Goal: Task Accomplishment & Management: Manage account settings

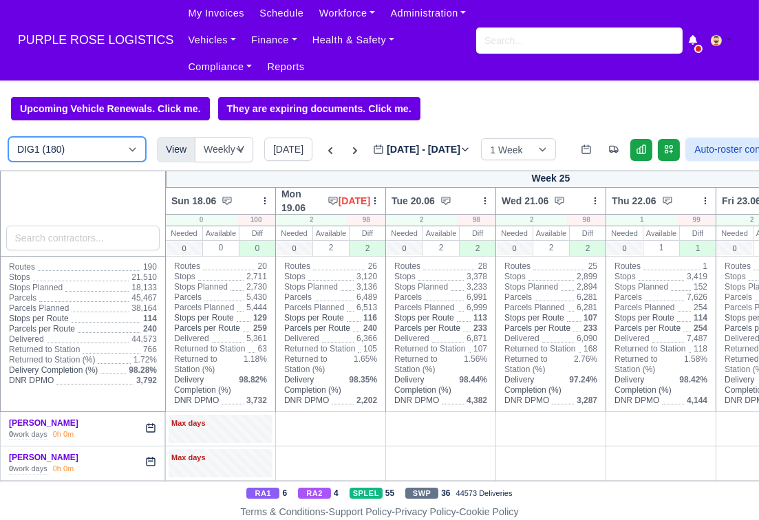
click at [85, 152] on select "DIG1 (180) DAK1 (1) GIMD (19)" at bounding box center [77, 149] width 138 height 25
select select "5"
click at [8, 138] on select "DIG1 (180) DAK1 (1) GIMD (19)" at bounding box center [77, 149] width 138 height 25
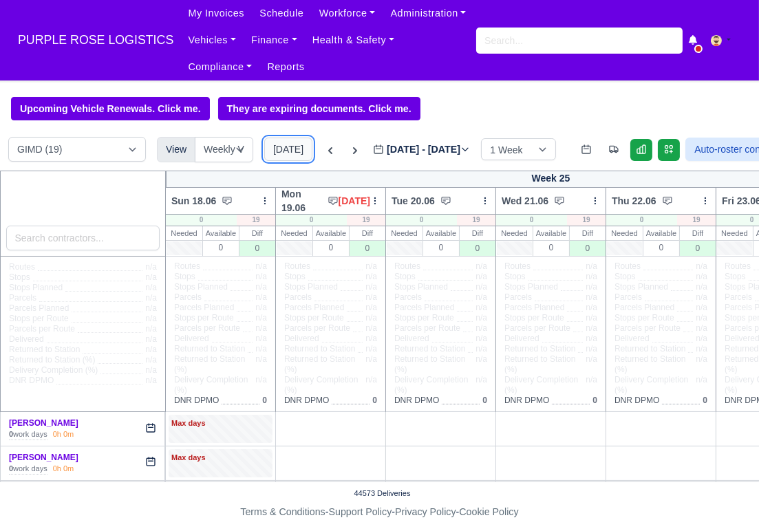
click at [281, 158] on button "[DATE]" at bounding box center [288, 149] width 48 height 23
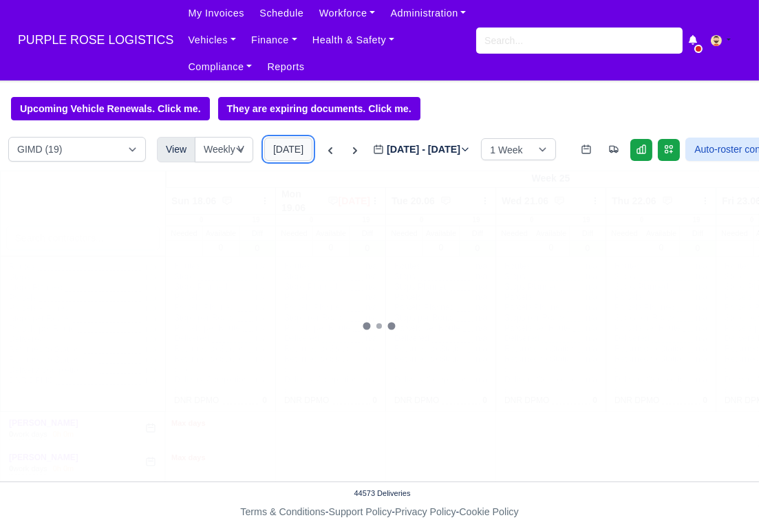
type input "[DATE]"
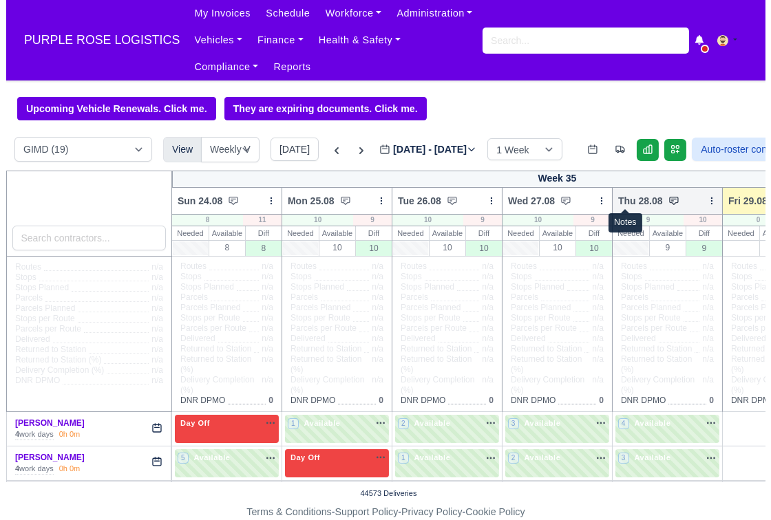
scroll to position [0, 189]
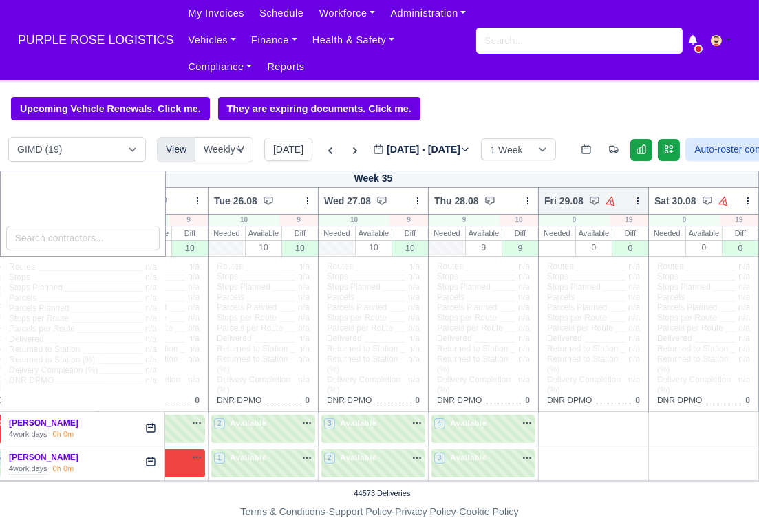
click at [633, 206] on icon at bounding box center [638, 201] width 10 height 10
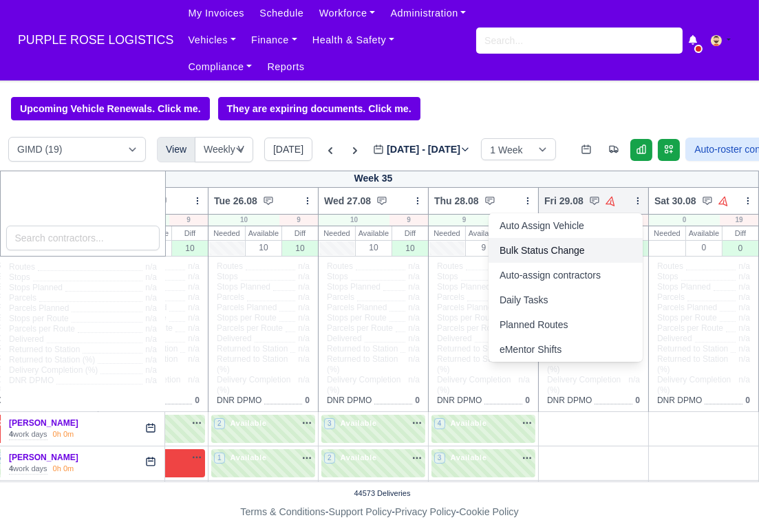
click at [530, 253] on link "Bulk Status Change" at bounding box center [566, 250] width 154 height 25
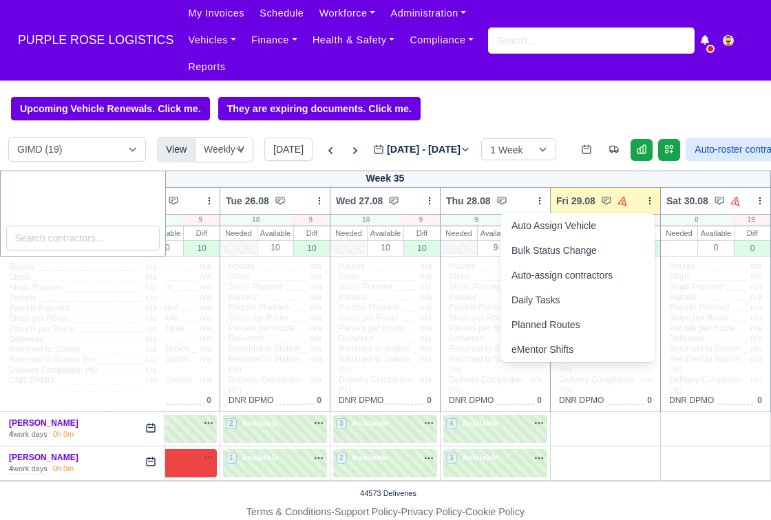
scroll to position [0, 177]
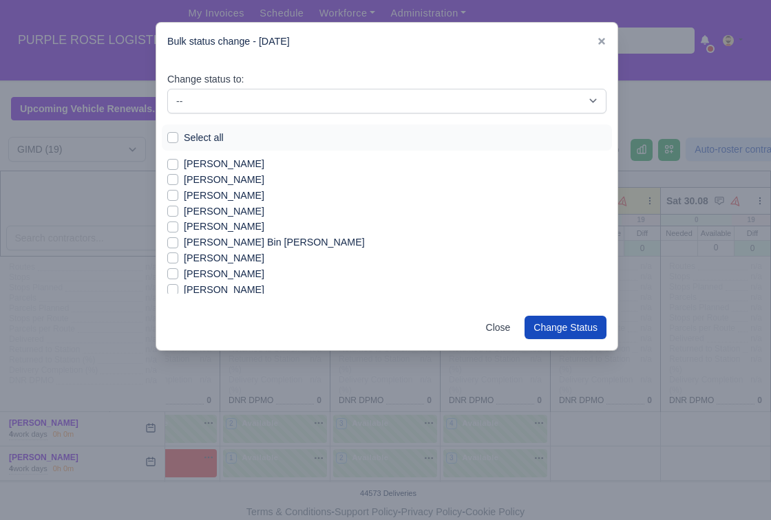
click at [185, 134] on label "Select all" at bounding box center [204, 138] width 40 height 16
click at [178, 134] on input "Select all" at bounding box center [172, 135] width 11 height 11
checkbox input "true"
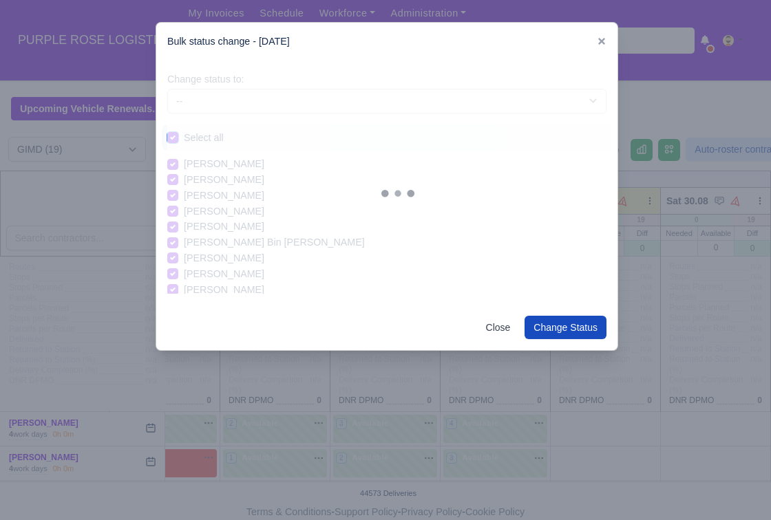
checkbox input "true"
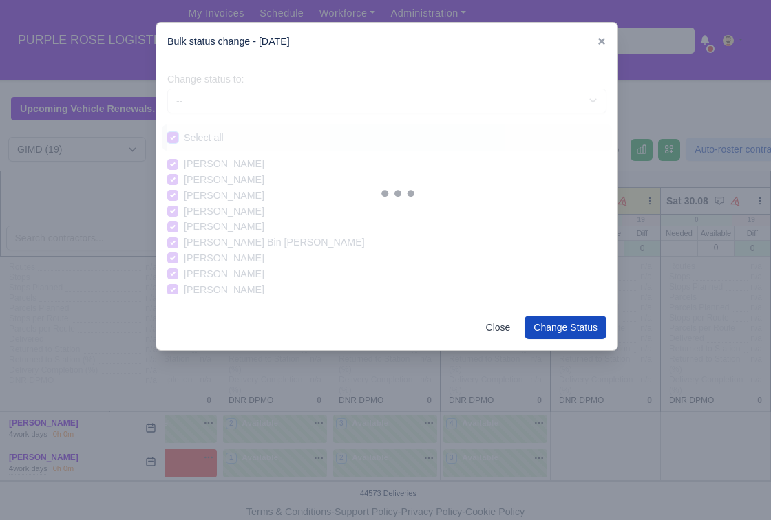
checkbox input "true"
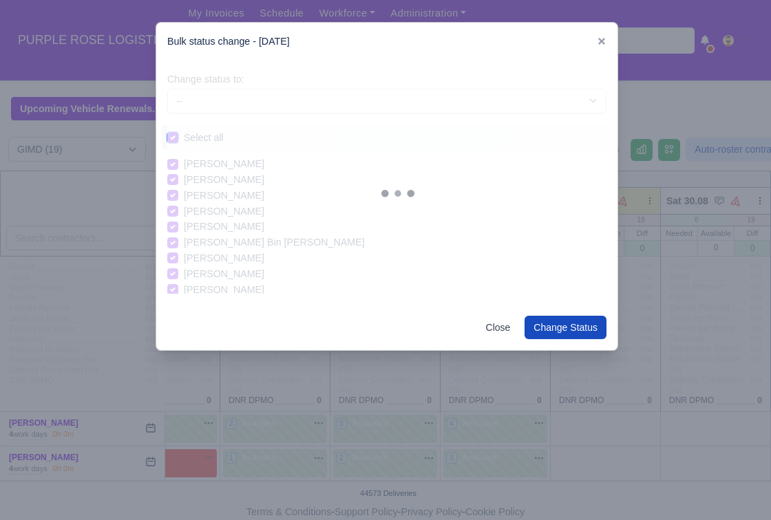
checkbox input "true"
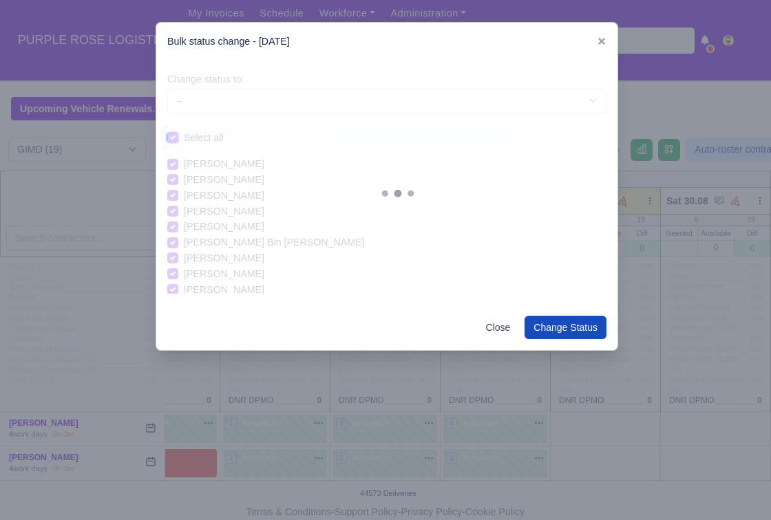
checkbox input "true"
click at [296, 86] on div "Change status to: -- Available Day Off Stand By Holiday In Office OSM Ridealong…" at bounding box center [386, 93] width 439 height 42
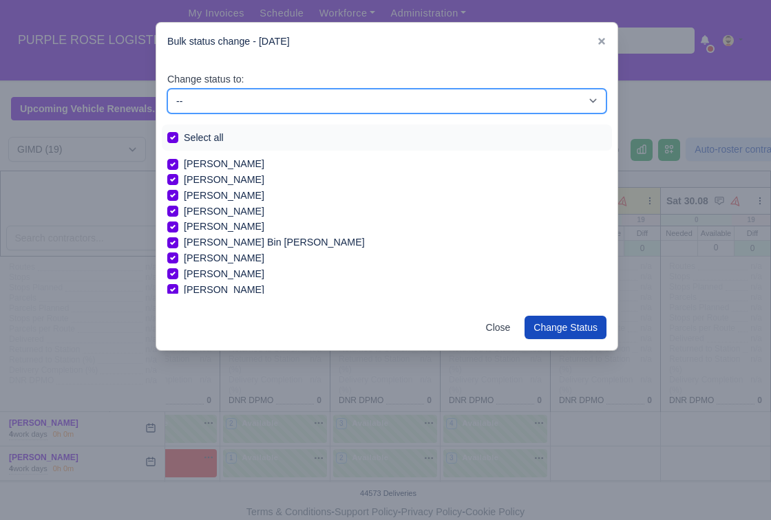
click at [275, 109] on select "-- Available Day Off Stand By Holiday In Office OSM Ridealong Nursery 1 Nursery…" at bounding box center [386, 101] width 439 height 25
select select "Day Off"
click at [167, 89] on select "-- Available Day Off Stand By Holiday In Office OSM Ridealong Nursery 1 Nursery…" at bounding box center [386, 101] width 439 height 25
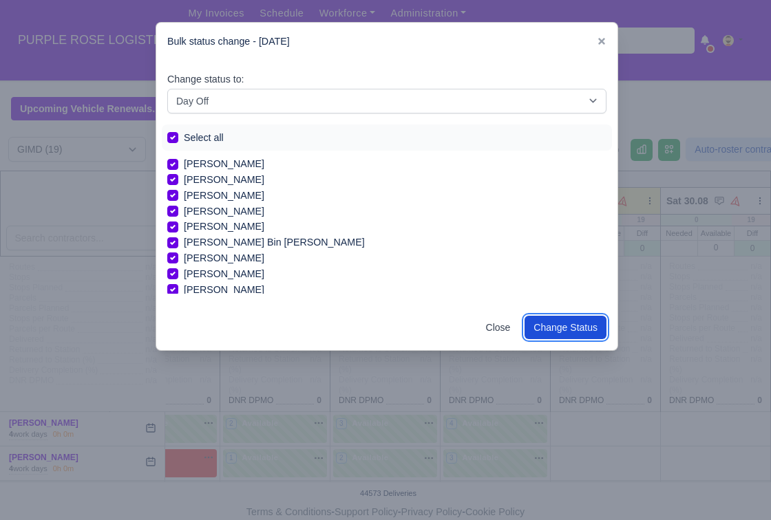
click at [565, 322] on button "Change Status" at bounding box center [565, 327] width 82 height 23
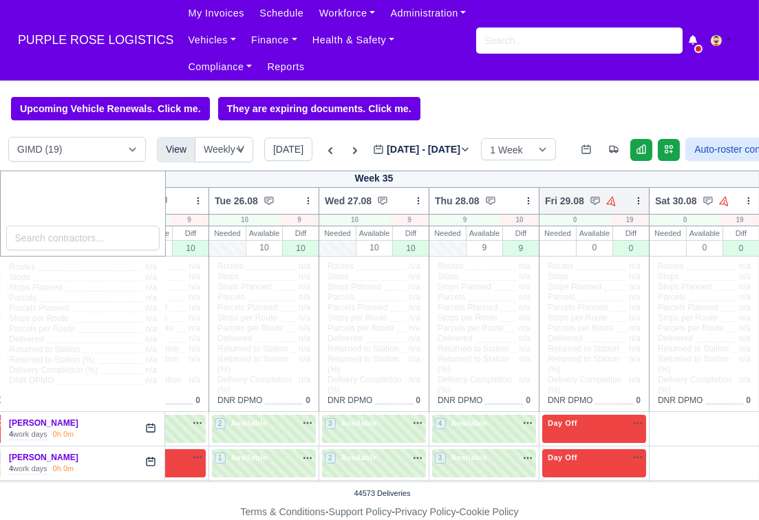
click at [638, 204] on icon at bounding box center [639, 201] width 10 height 10
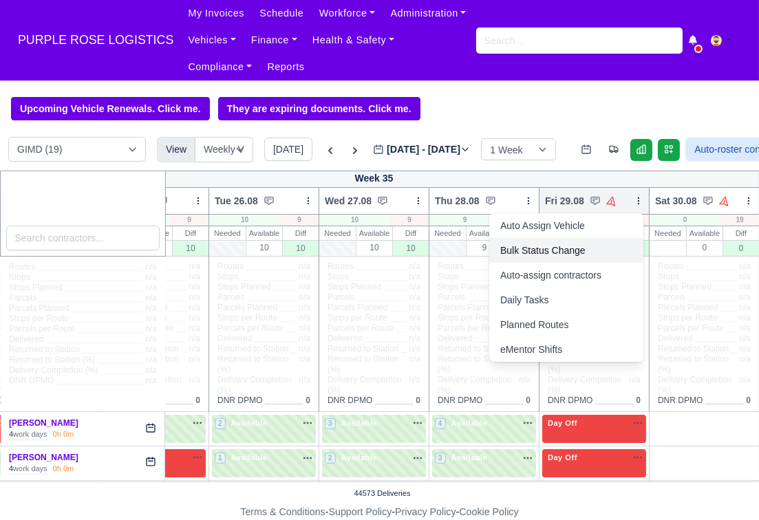
click at [524, 251] on link "Bulk Status Change" at bounding box center [566, 250] width 154 height 25
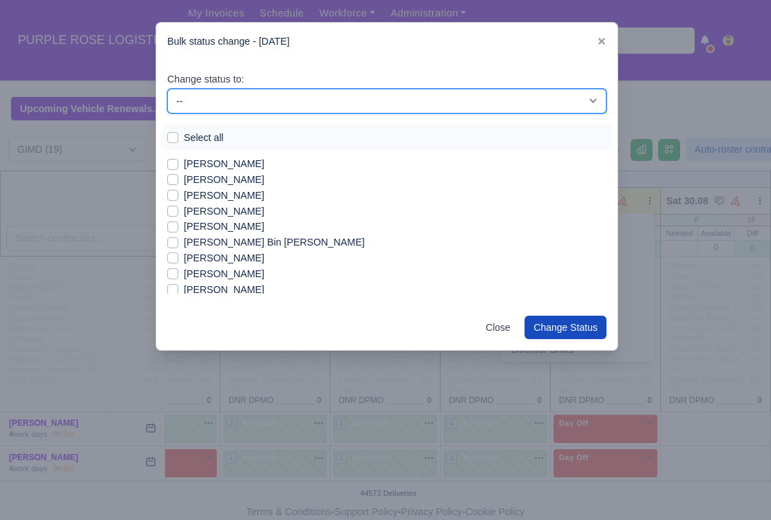
click at [297, 94] on select "-- Available Day Off Stand By Holiday In Office OSM Ridealong Nursery 1 Nursery…" at bounding box center [386, 101] width 439 height 25
click at [167, 89] on select "-- Available Day Off Stand By Holiday In Office OSM Ridealong Nursery 1 Nursery…" at bounding box center [386, 101] width 439 height 25
click at [290, 103] on select "-- Available Day Off Stand By Holiday In Office OSM Ridealong Nursery 1 Nursery…" at bounding box center [386, 101] width 439 height 25
select select "Available"
click at [167, 89] on select "-- Available Day Off Stand By Holiday In Office OSM Ridealong Nursery 1 Nursery…" at bounding box center [386, 101] width 439 height 25
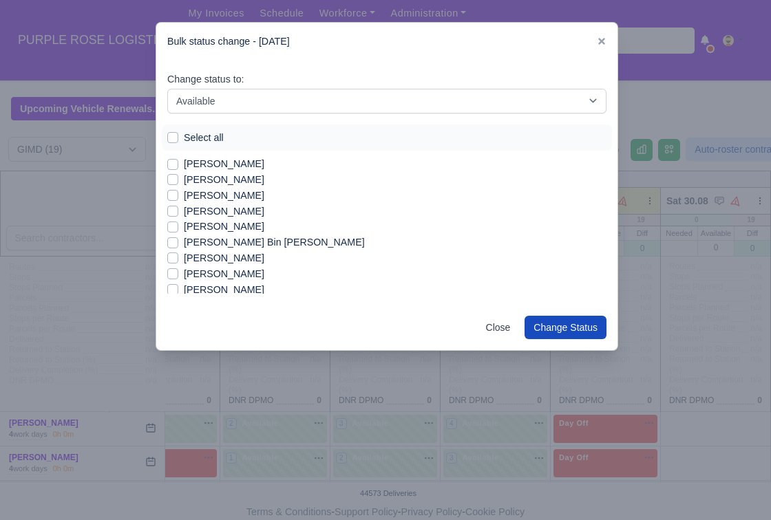
click at [185, 161] on label "[PERSON_NAME]" at bounding box center [224, 164] width 81 height 16
click at [178, 161] on input "[PERSON_NAME]" at bounding box center [172, 161] width 11 height 11
checkbox input "true"
click at [190, 175] on label "[PERSON_NAME]" at bounding box center [224, 180] width 81 height 16
click at [178, 175] on input "[PERSON_NAME]" at bounding box center [172, 177] width 11 height 11
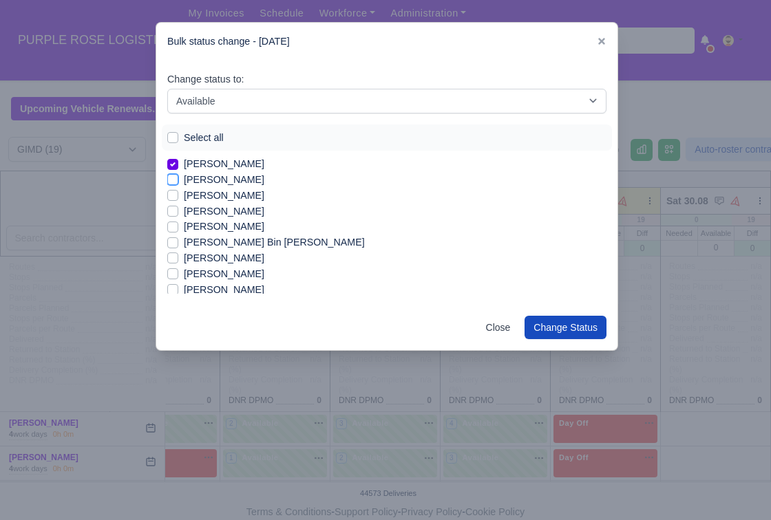
checkbox input "true"
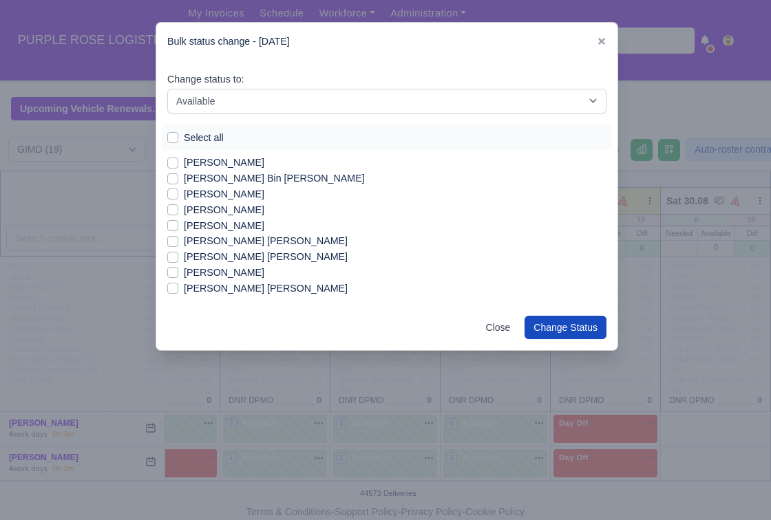
scroll to position [65, 0]
click at [204, 163] on label "[PERSON_NAME]" at bounding box center [224, 162] width 81 height 16
click at [178, 163] on input "[PERSON_NAME]" at bounding box center [172, 159] width 11 height 11
checkbox input "true"
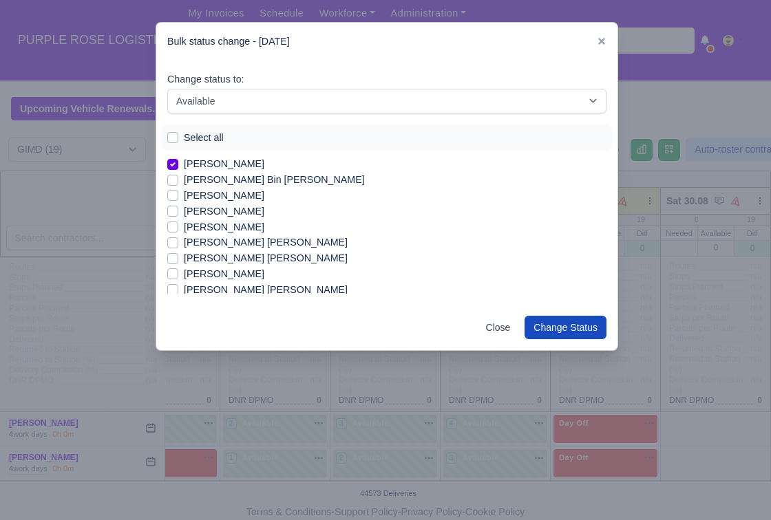
click at [215, 212] on label "[PERSON_NAME]" at bounding box center [224, 212] width 81 height 16
click at [178, 212] on input "[PERSON_NAME]" at bounding box center [172, 209] width 11 height 11
checkbox input "true"
click at [226, 246] on label "[PERSON_NAME] [PERSON_NAME]" at bounding box center [266, 243] width 164 height 16
click at [178, 246] on input "[PERSON_NAME] [PERSON_NAME]" at bounding box center [172, 240] width 11 height 11
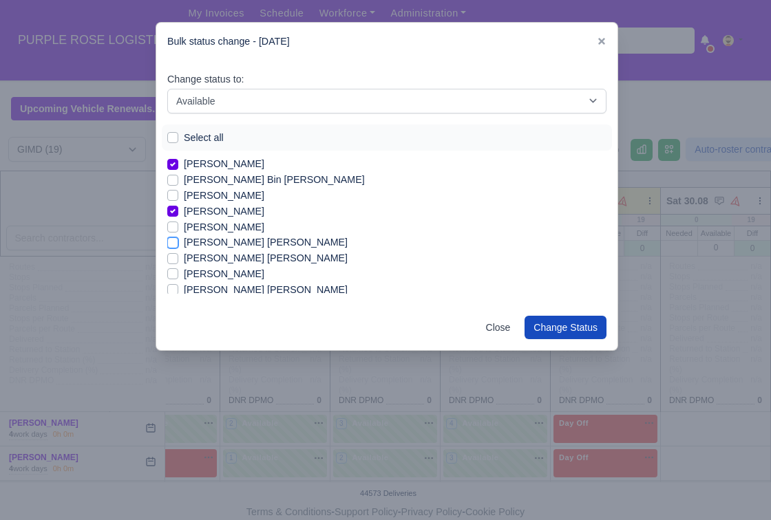
checkbox input "true"
click at [226, 255] on label "[PERSON_NAME] [PERSON_NAME]" at bounding box center [266, 258] width 164 height 16
click at [178, 255] on input "[PERSON_NAME] [PERSON_NAME]" at bounding box center [172, 255] width 11 height 11
checkbox input "true"
click at [219, 270] on label "[PERSON_NAME]" at bounding box center [224, 274] width 81 height 16
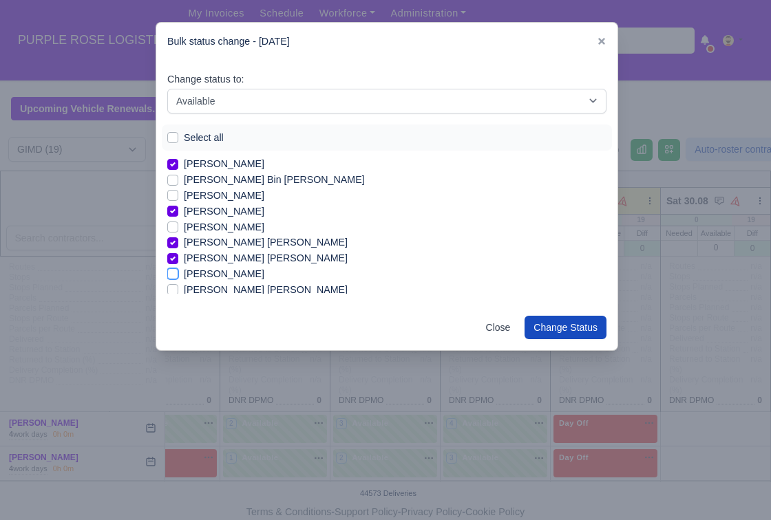
click at [178, 270] on input "[PERSON_NAME]" at bounding box center [172, 271] width 11 height 11
checkbox input "true"
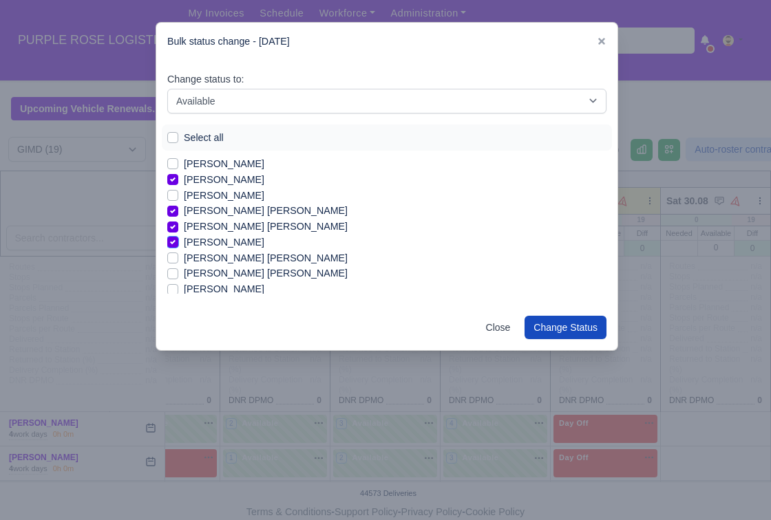
scroll to position [100, 0]
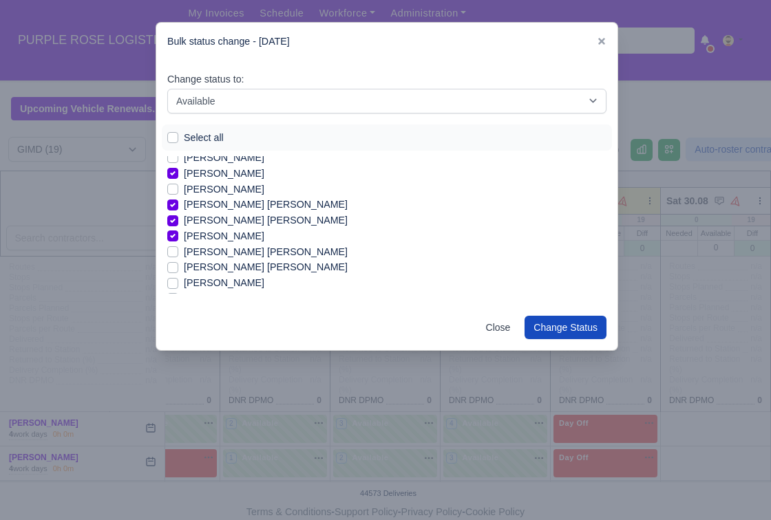
click at [245, 249] on label "[PERSON_NAME] [PERSON_NAME]" at bounding box center [266, 252] width 164 height 16
click at [178, 249] on input "[PERSON_NAME] [PERSON_NAME]" at bounding box center [172, 249] width 11 height 11
checkbox input "true"
click at [246, 266] on label "[PERSON_NAME] [PERSON_NAME]" at bounding box center [266, 267] width 164 height 16
click at [178, 266] on input "[PERSON_NAME] [PERSON_NAME]" at bounding box center [172, 264] width 11 height 11
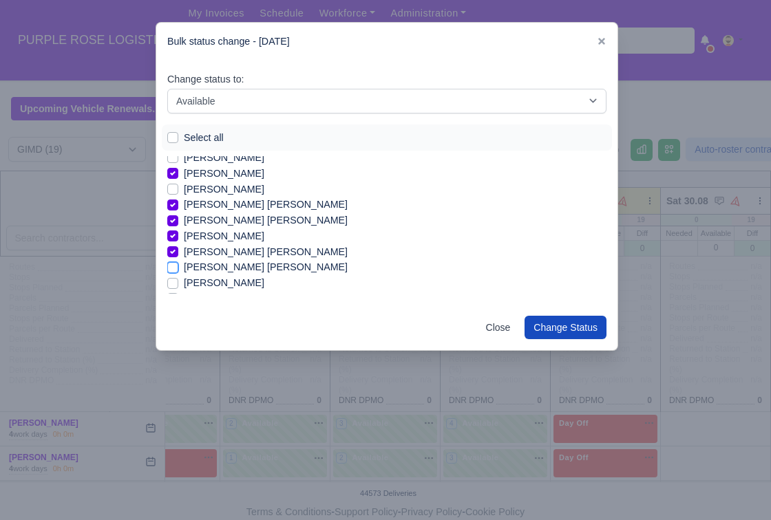
checkbox input "true"
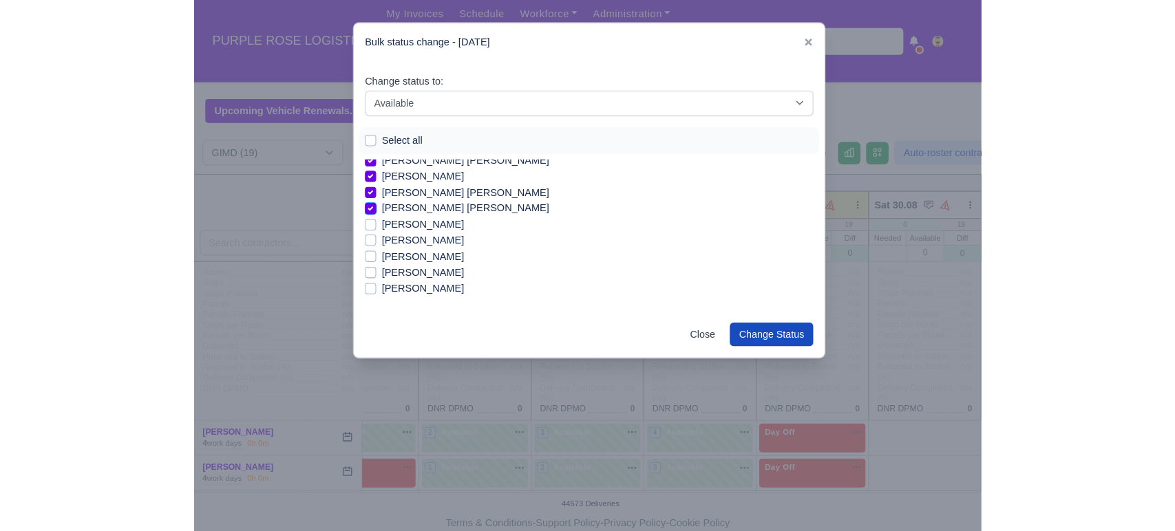
scroll to position [171, 0]
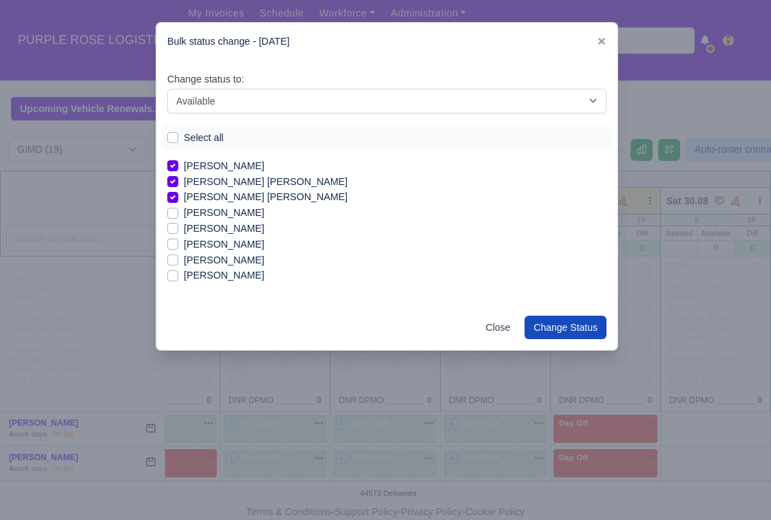
click at [207, 258] on label "[PERSON_NAME]" at bounding box center [224, 261] width 81 height 16
click at [178, 258] on input "[PERSON_NAME]" at bounding box center [172, 258] width 11 height 11
checkbox input "true"
click at [590, 319] on button "Change Status" at bounding box center [565, 327] width 82 height 23
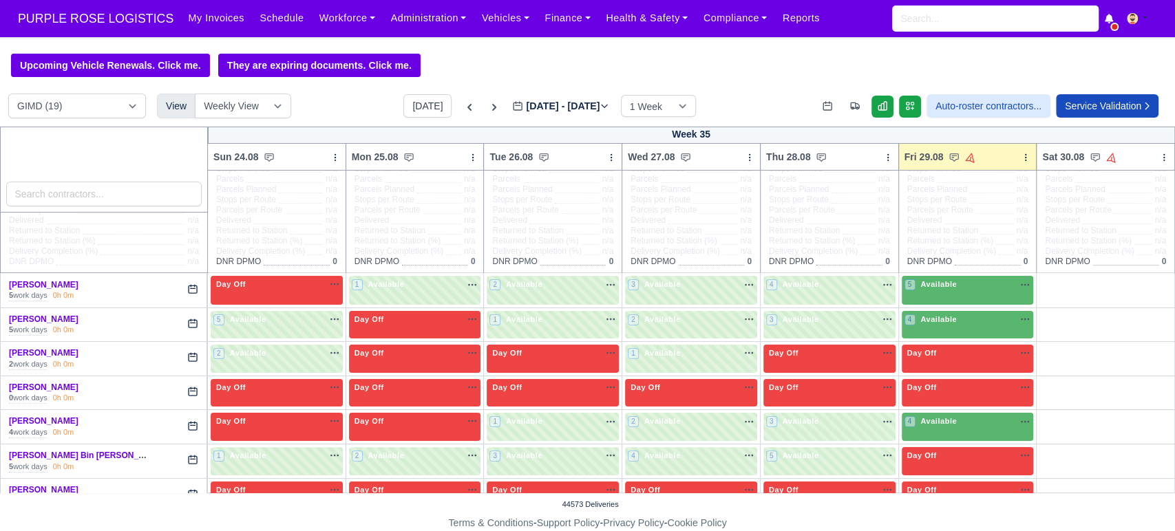
scroll to position [90, 0]
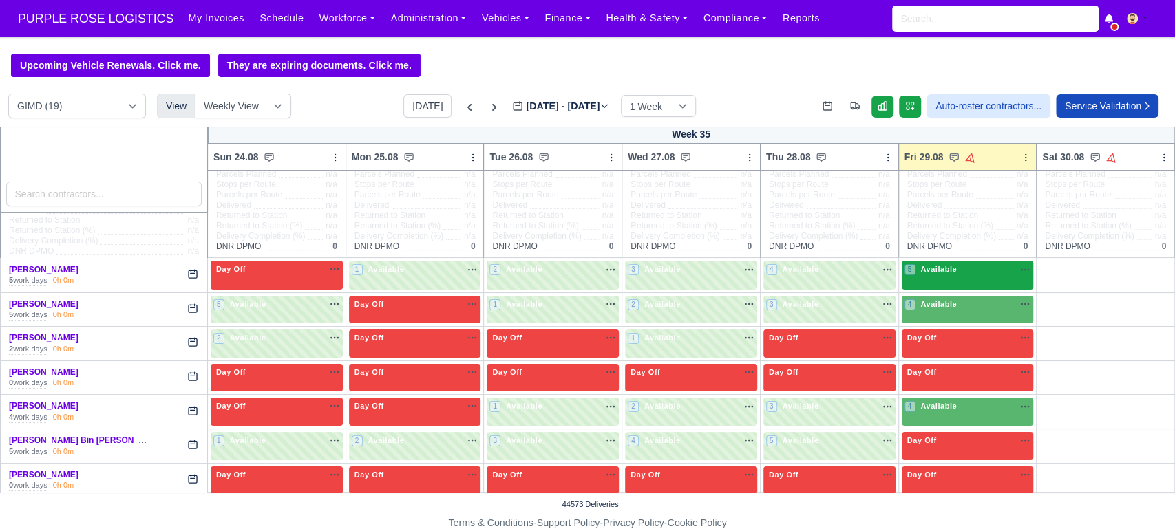
click at [758, 270] on span "Available" at bounding box center [938, 269] width 42 height 10
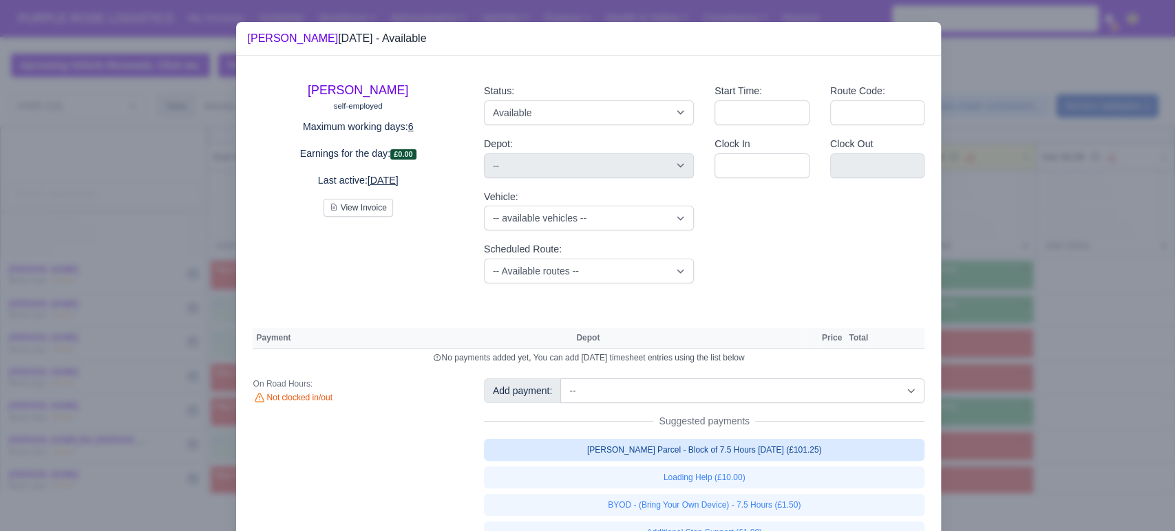
click at [639, 452] on link "[PERSON_NAME] Parcel - Block of 7.5 Hours [DATE] (£101.25)" at bounding box center [704, 450] width 441 height 22
select select "5"
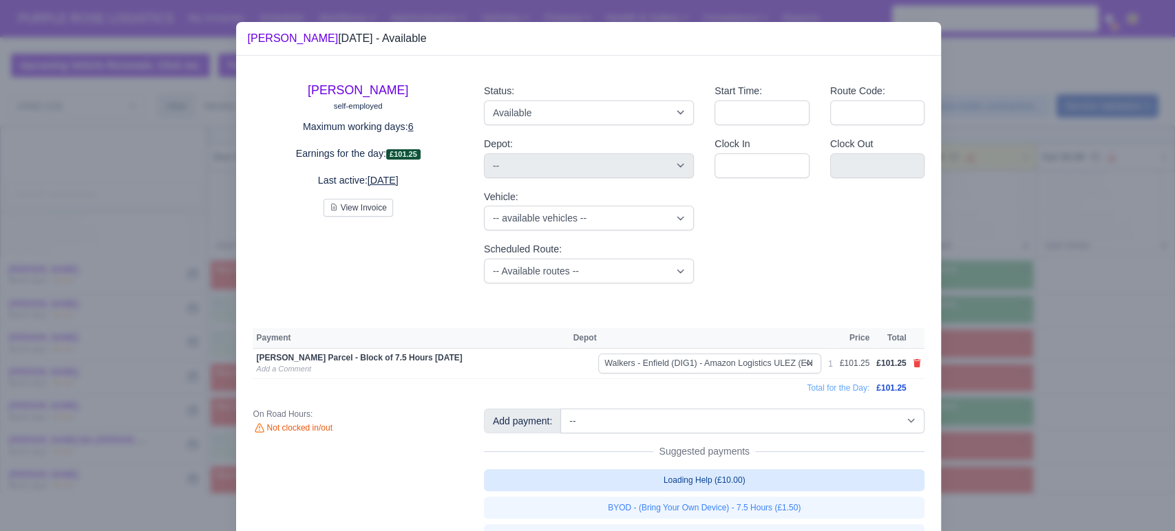
click at [647, 478] on link "Loading Help (£10.00)" at bounding box center [704, 480] width 441 height 22
select select "5"
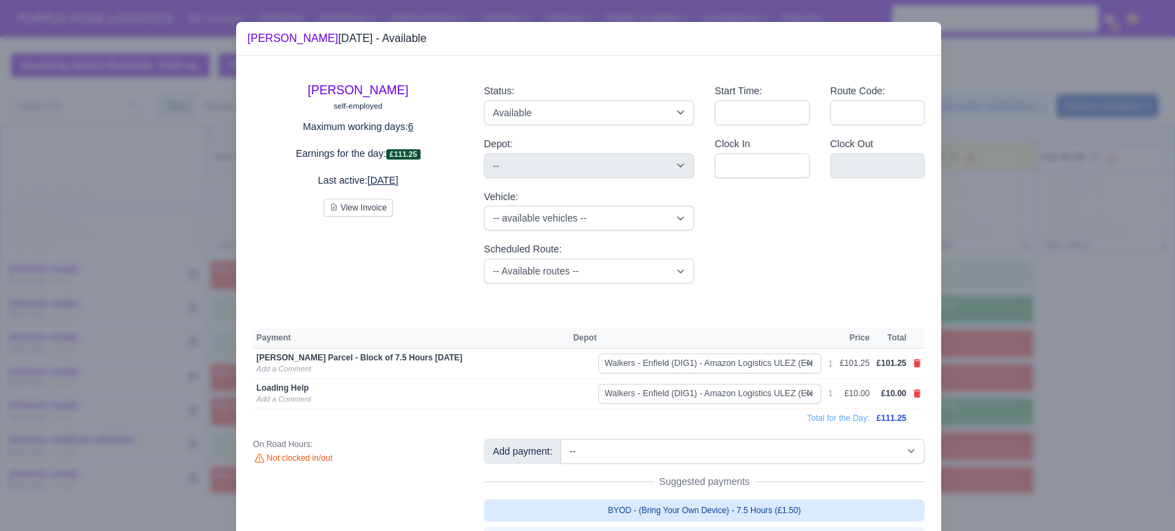
click at [646, 509] on link "BYOD - (Bring Your Own Device) - 7.5 Hours (£1.50)" at bounding box center [704, 511] width 441 height 22
select select "5"
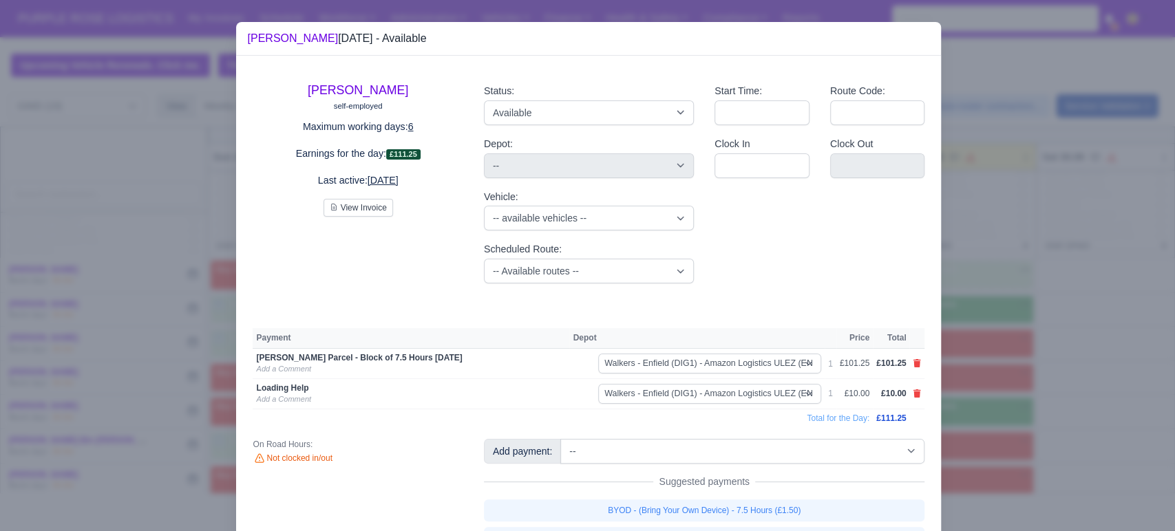
select select "5"
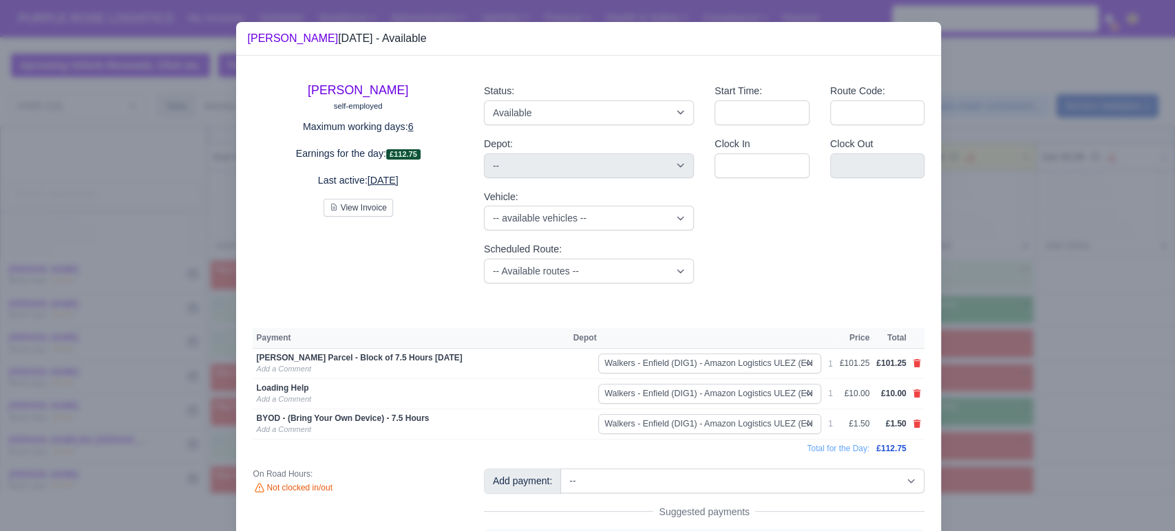
click at [758, 432] on div at bounding box center [587, 265] width 1175 height 531
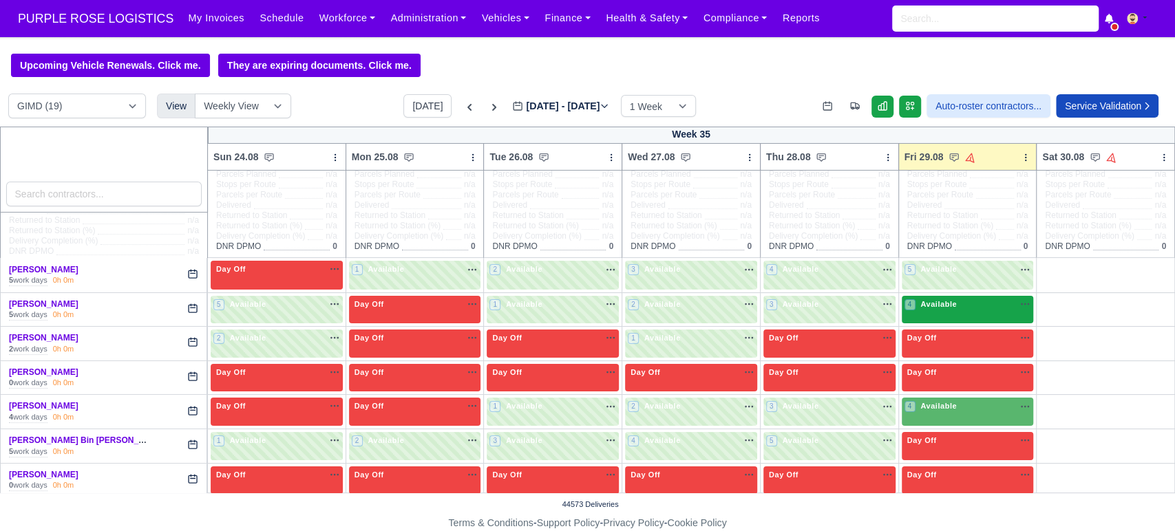
click at [758, 307] on span "Available" at bounding box center [938, 304] width 42 height 10
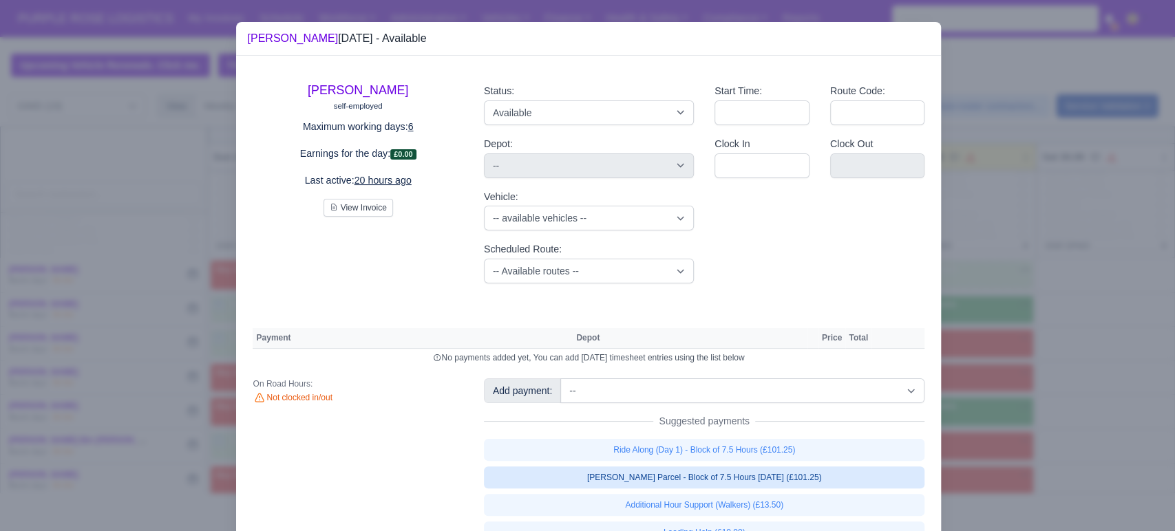
click at [667, 480] on link "[PERSON_NAME] Parcel - Block of 7.5 Hours [DATE] (£101.25)" at bounding box center [704, 478] width 441 height 22
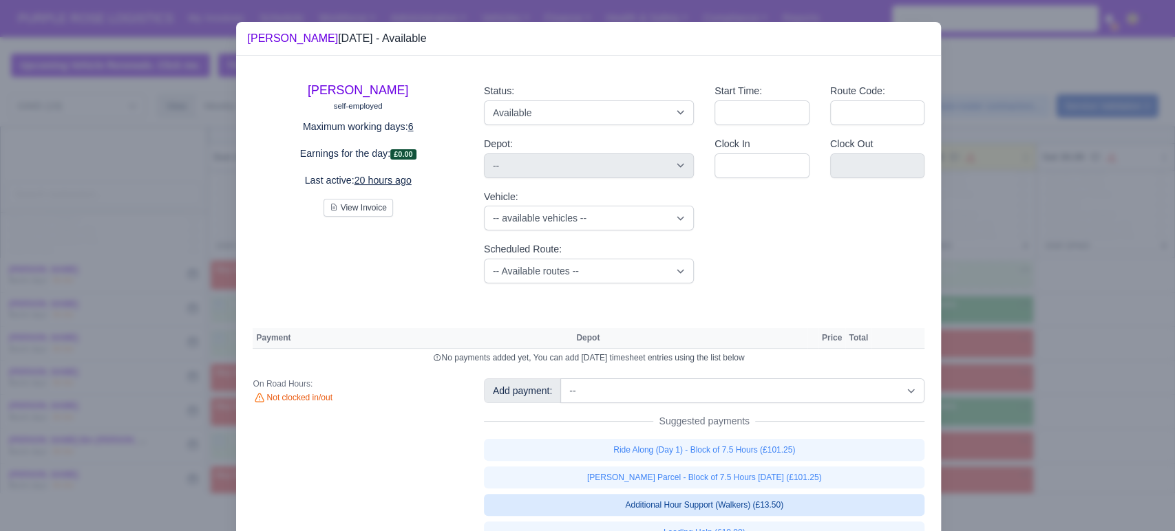
select select "5"
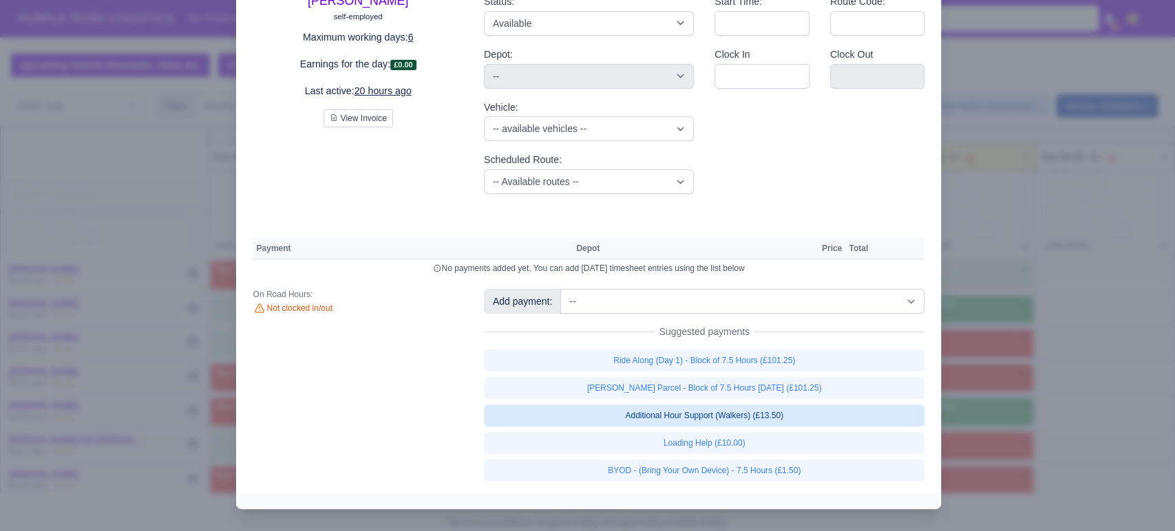
select select "5"
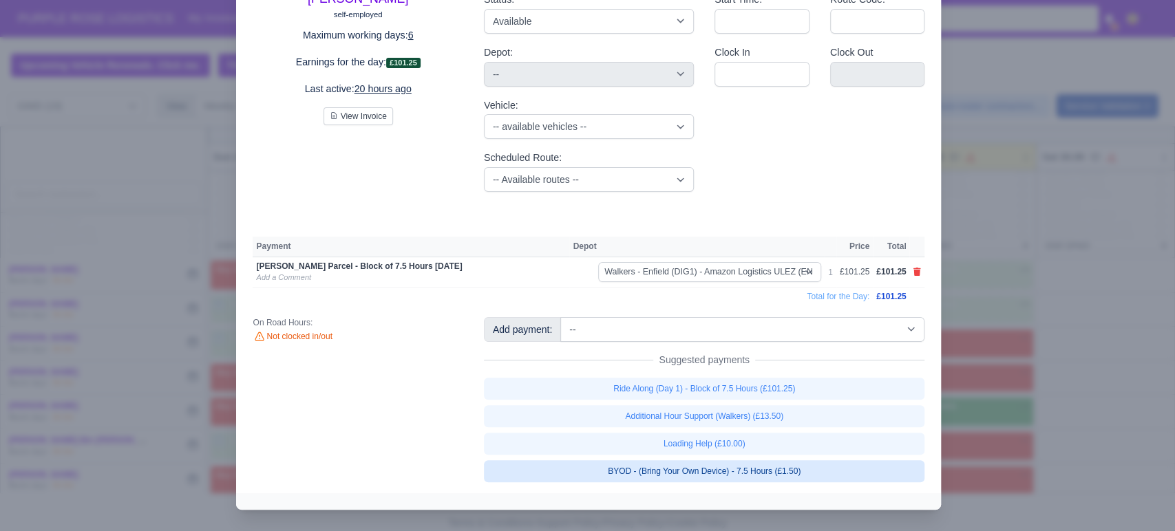
click at [707, 481] on link "BYOD - (Bring Your Own Device) - 7.5 Hours (£1.50)" at bounding box center [704, 471] width 441 height 22
select select "5"
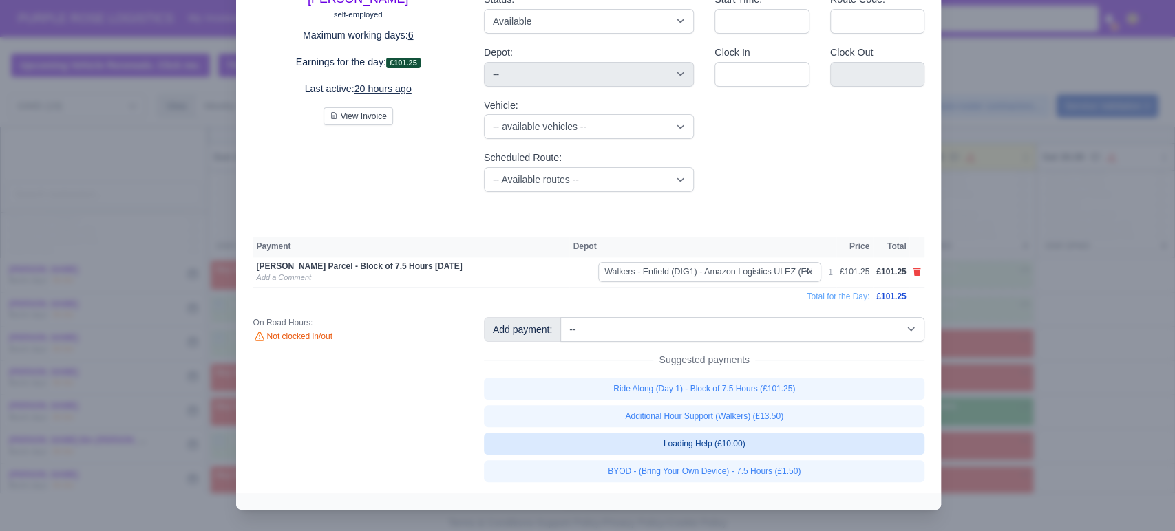
select select "5"
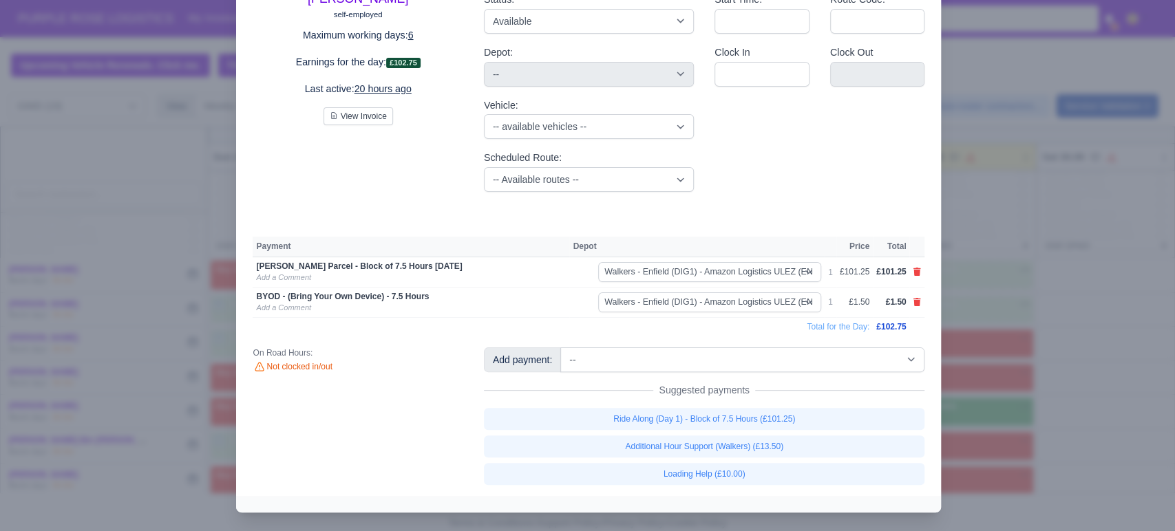
scroll to position [94, 0]
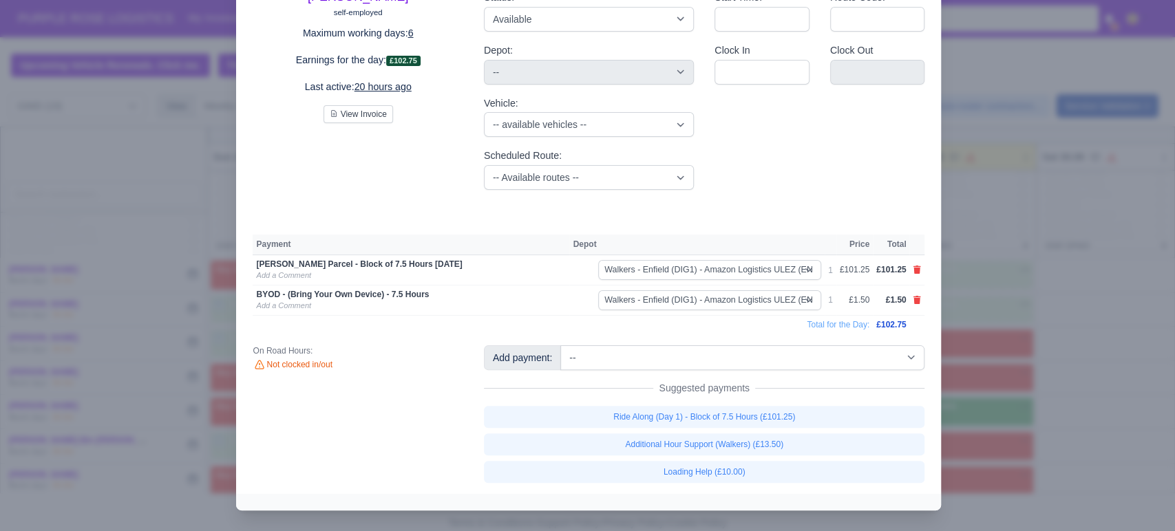
click at [758, 376] on div at bounding box center [587, 265] width 1175 height 531
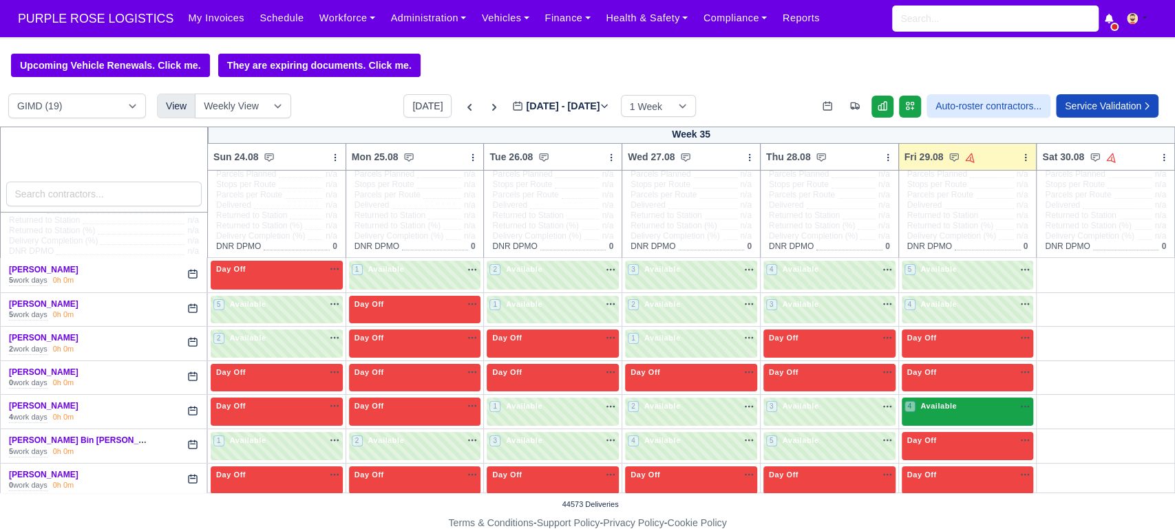
click at [758, 418] on div "4 Available" at bounding box center [967, 412] width 132 height 28
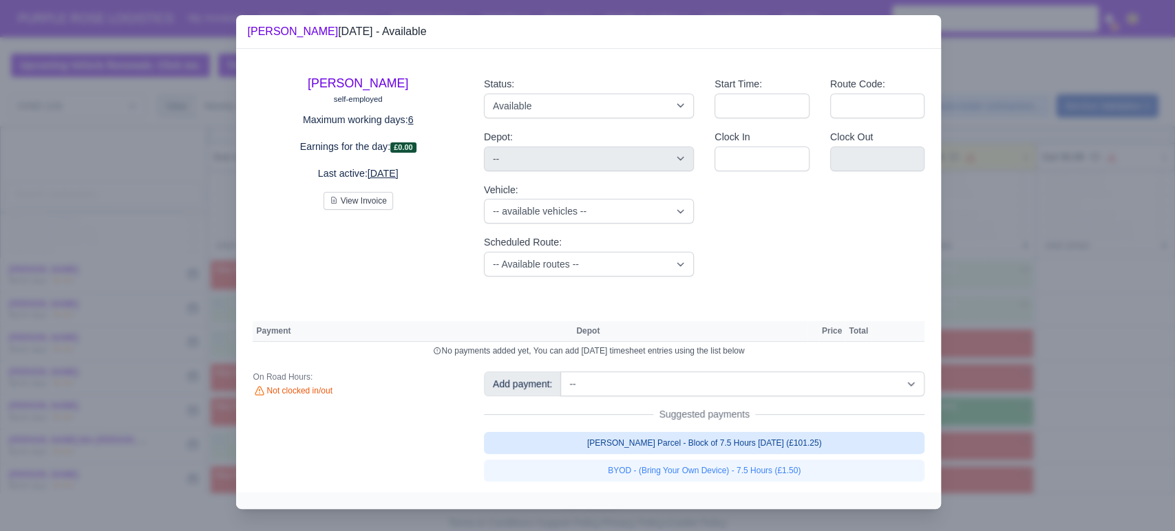
scroll to position [0, 0]
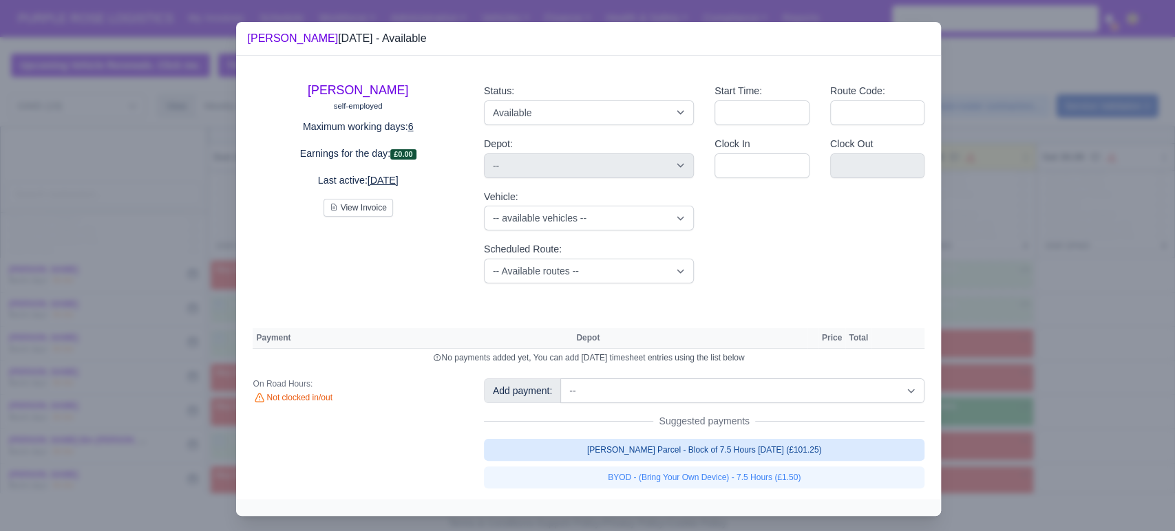
click at [719, 448] on link "[PERSON_NAME] Parcel - Block of 7.5 Hours [DATE] (£101.25)" at bounding box center [704, 450] width 441 height 22
select select "5"
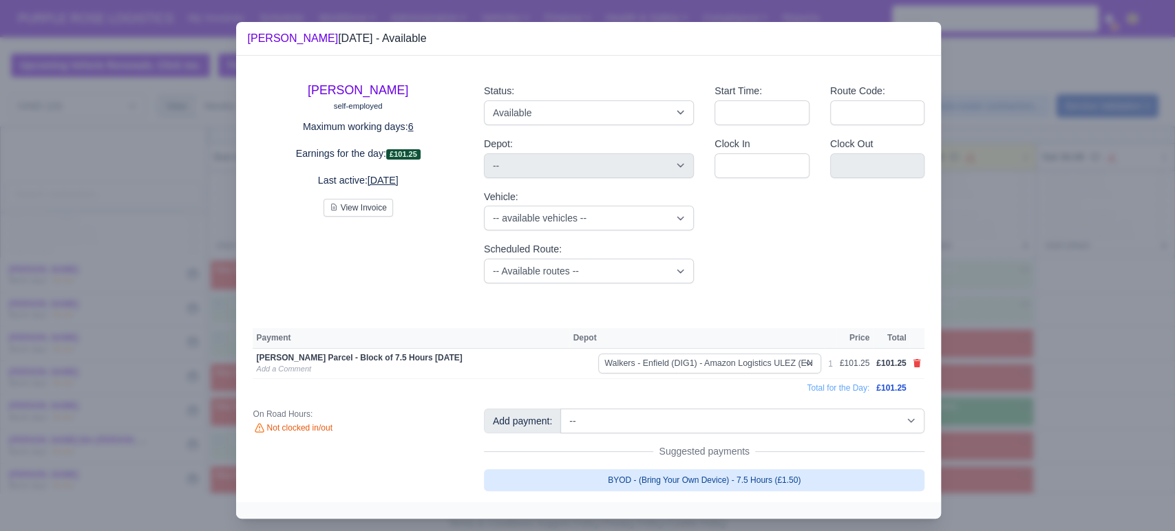
click at [701, 478] on link "BYOD - (Bring Your Own Device) - 7.5 Hours (£1.50)" at bounding box center [704, 480] width 441 height 22
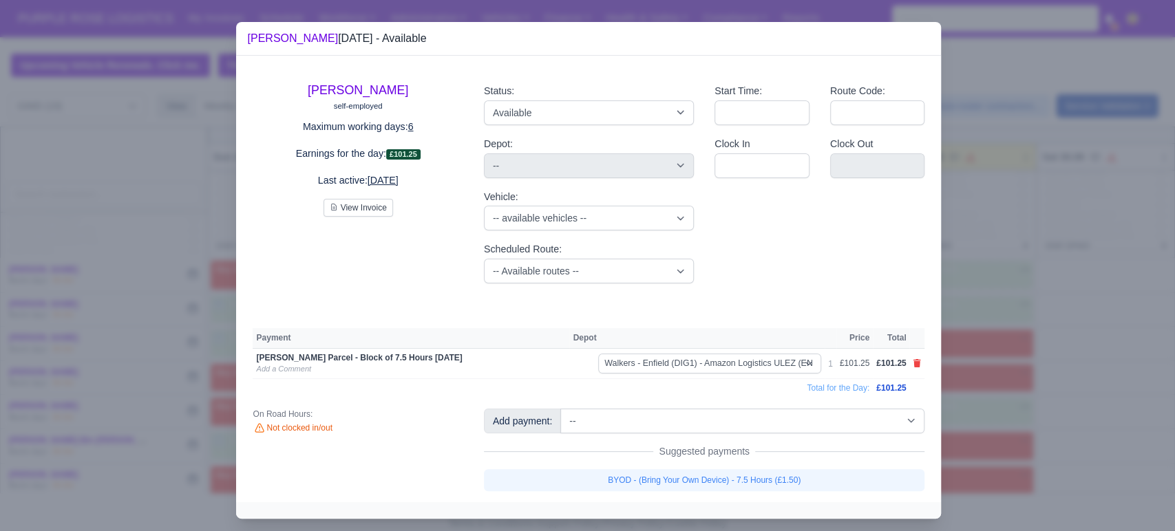
select select "5"
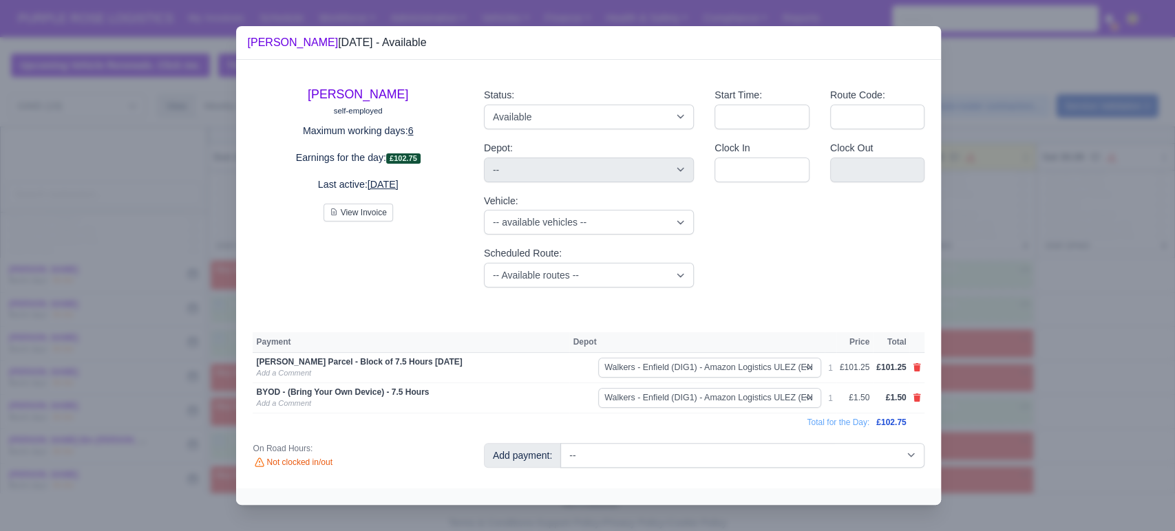
click at [758, 438] on div at bounding box center [587, 265] width 1175 height 531
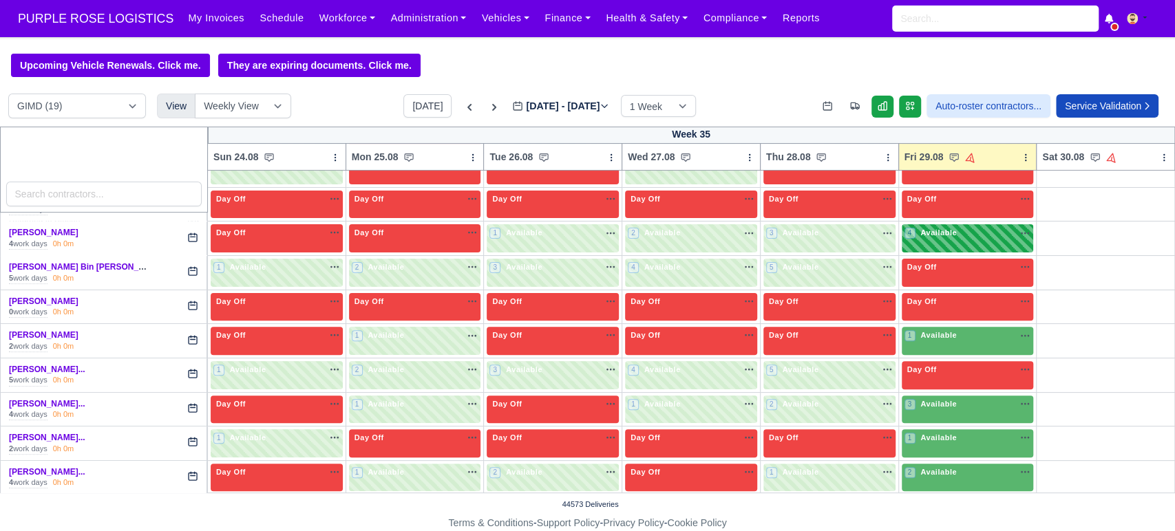
scroll to position [285, 0]
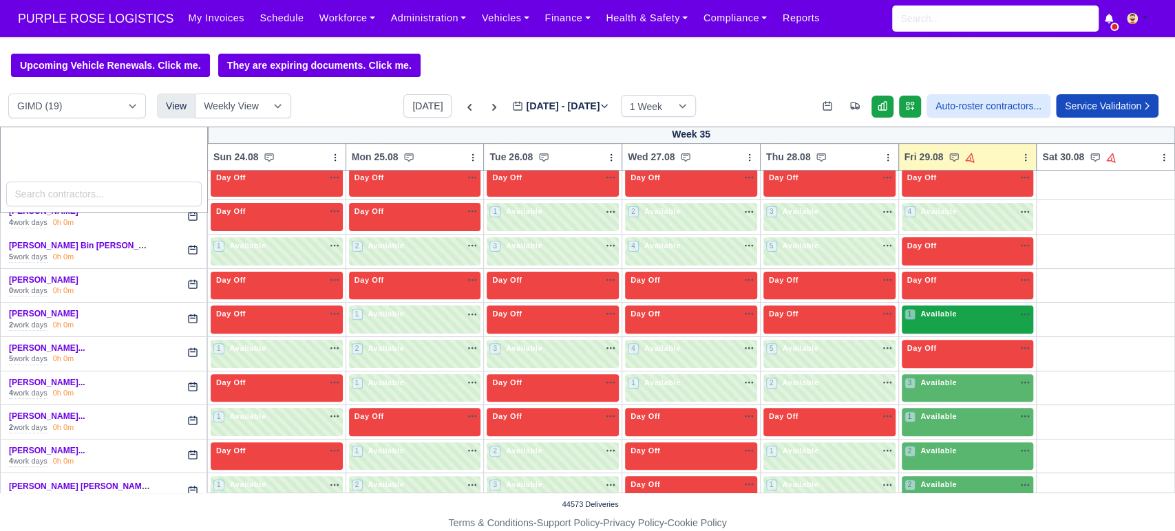
click at [758, 325] on div "1 Available" at bounding box center [967, 319] width 132 height 28
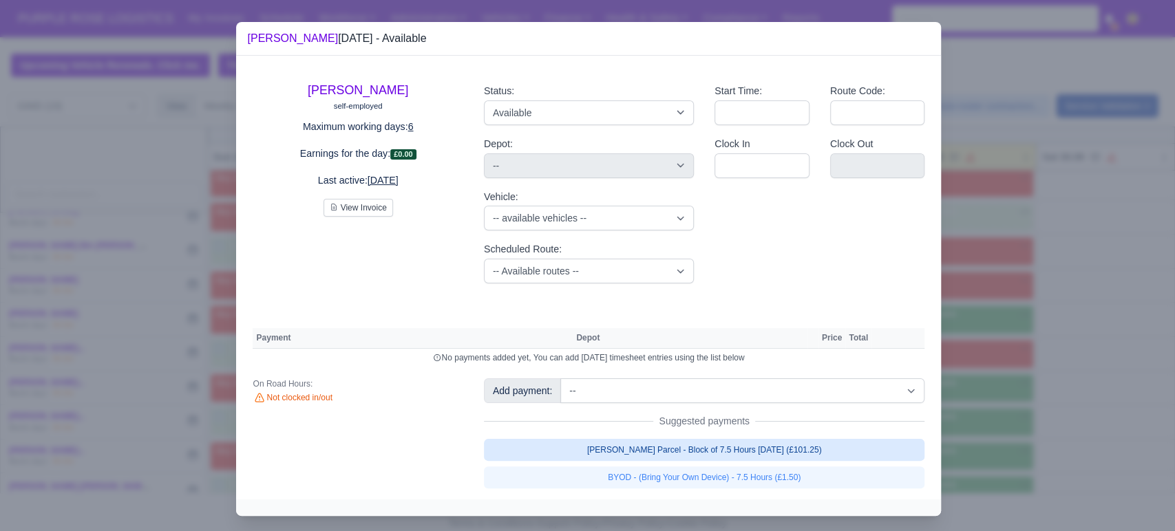
click at [678, 448] on link "[PERSON_NAME] Parcel - Block of 7.5 Hours [DATE] (£101.25)" at bounding box center [704, 450] width 441 height 22
select select "5"
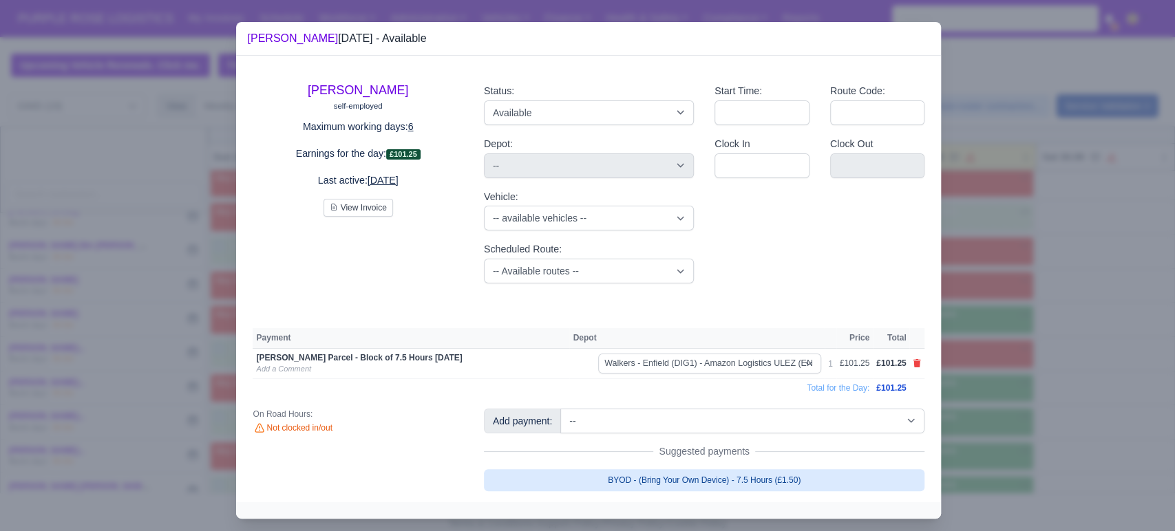
click at [654, 486] on link "BYOD - (Bring Your Own Device) - 7.5 Hours (£1.50)" at bounding box center [704, 480] width 441 height 22
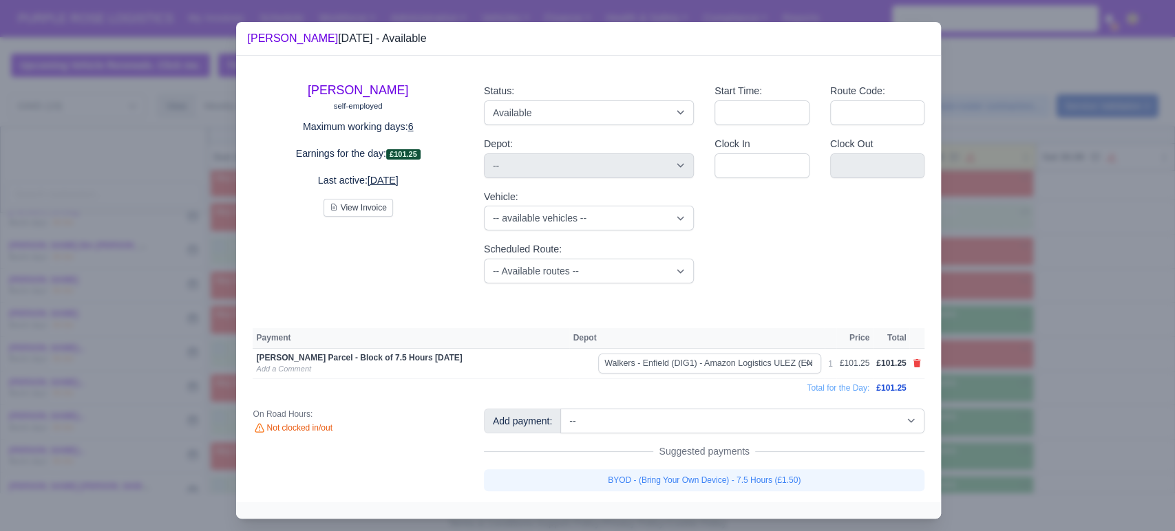
select select "5"
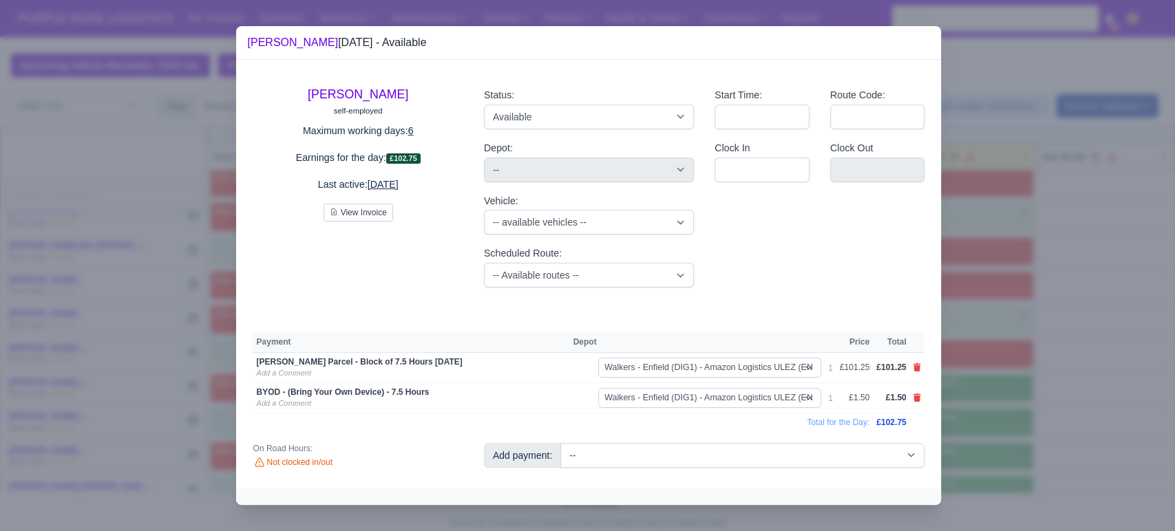
click at [758, 340] on div at bounding box center [587, 265] width 1175 height 531
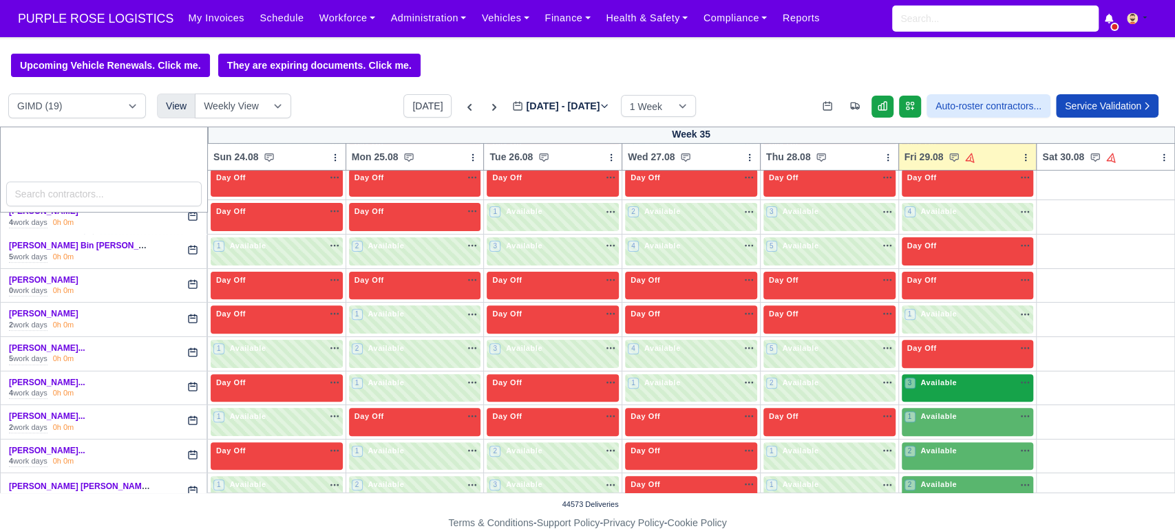
click at [758, 389] on div "3 Available na" at bounding box center [967, 384] width 127 height 14
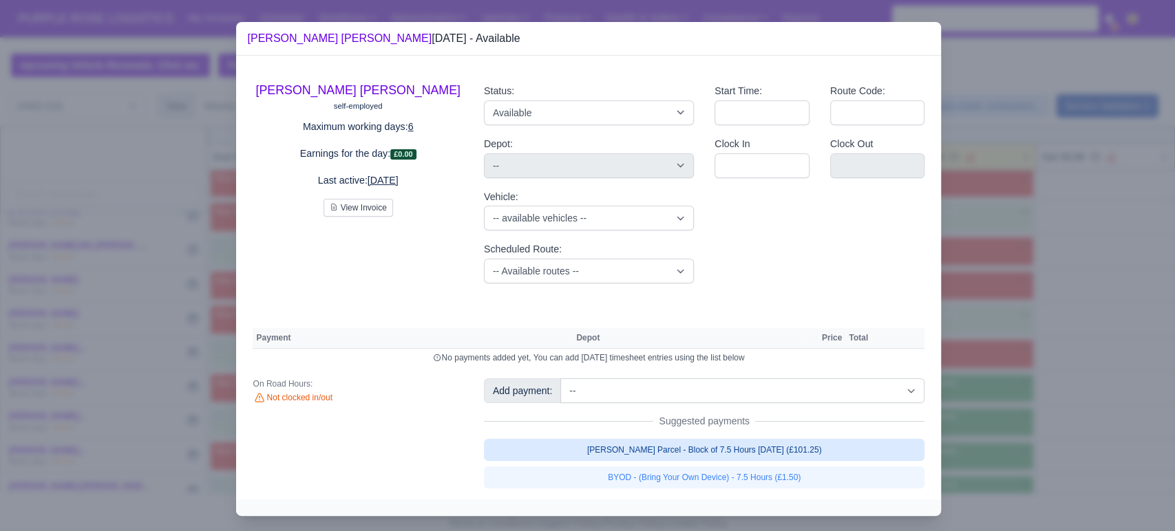
click at [758, 453] on link "[PERSON_NAME] Parcel - Block of 7.5 Hours [DATE] (£101.25)" at bounding box center [704, 450] width 441 height 22
select select "5"
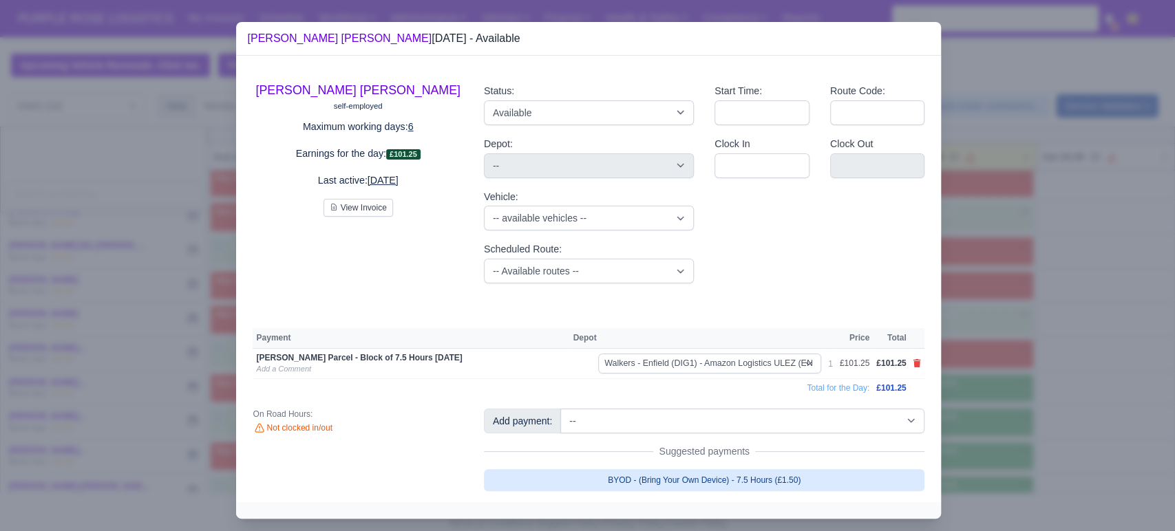
click at [758, 483] on link "BYOD - (Bring Your Own Device) - 7.5 Hours (£1.50)" at bounding box center [704, 480] width 441 height 22
select select "5"
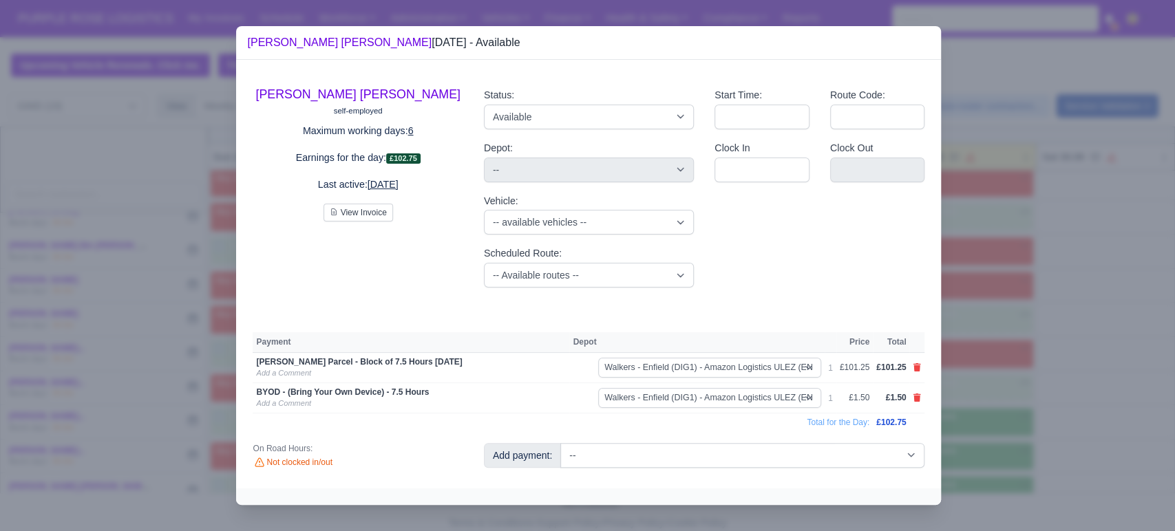
drag, startPoint x: 758, startPoint y: 483, endPoint x: 1009, endPoint y: 383, distance: 270.5
click at [758, 394] on div at bounding box center [587, 265] width 1175 height 531
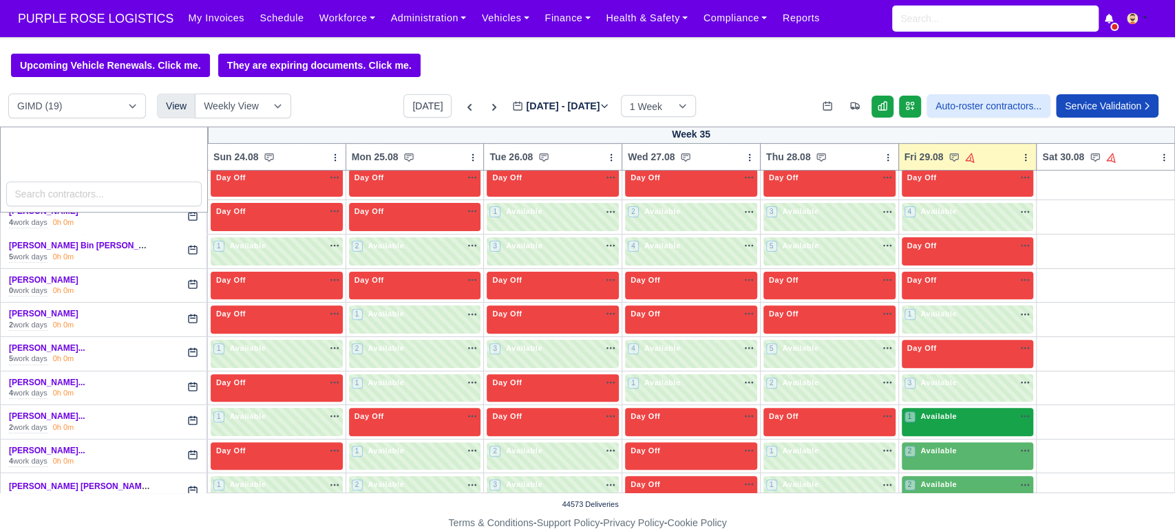
click at [758, 431] on div "1 Available" at bounding box center [967, 422] width 132 height 28
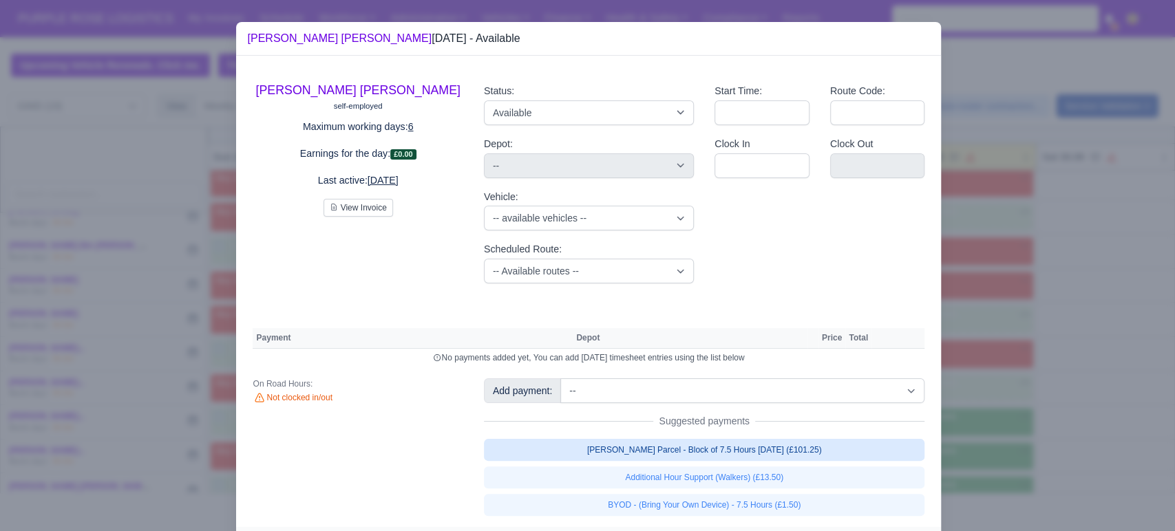
click at [743, 453] on link "[PERSON_NAME] Parcel - Block of 7.5 Hours [DATE] (£101.25)" at bounding box center [704, 450] width 441 height 22
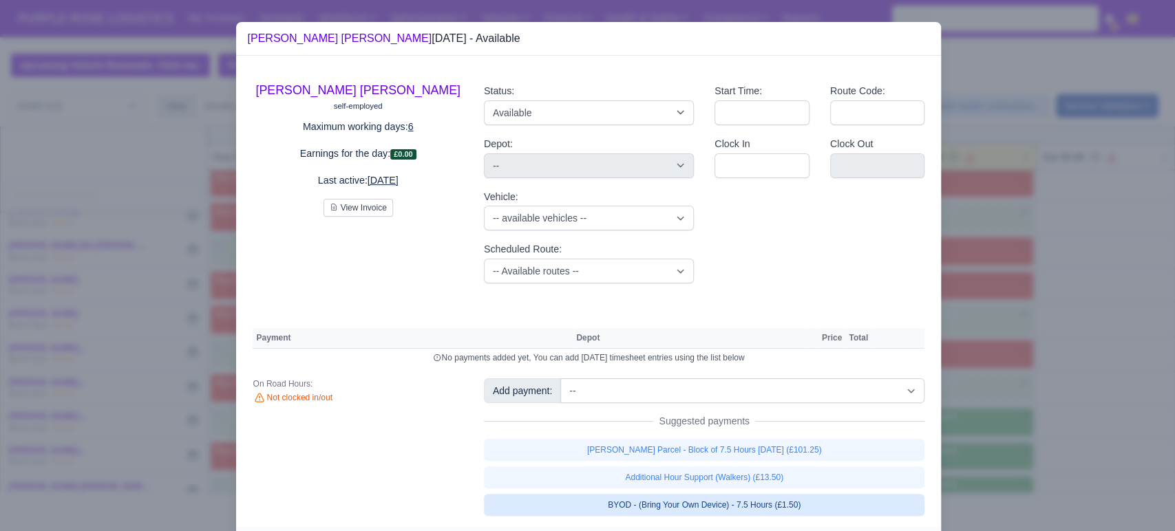
select select "5"
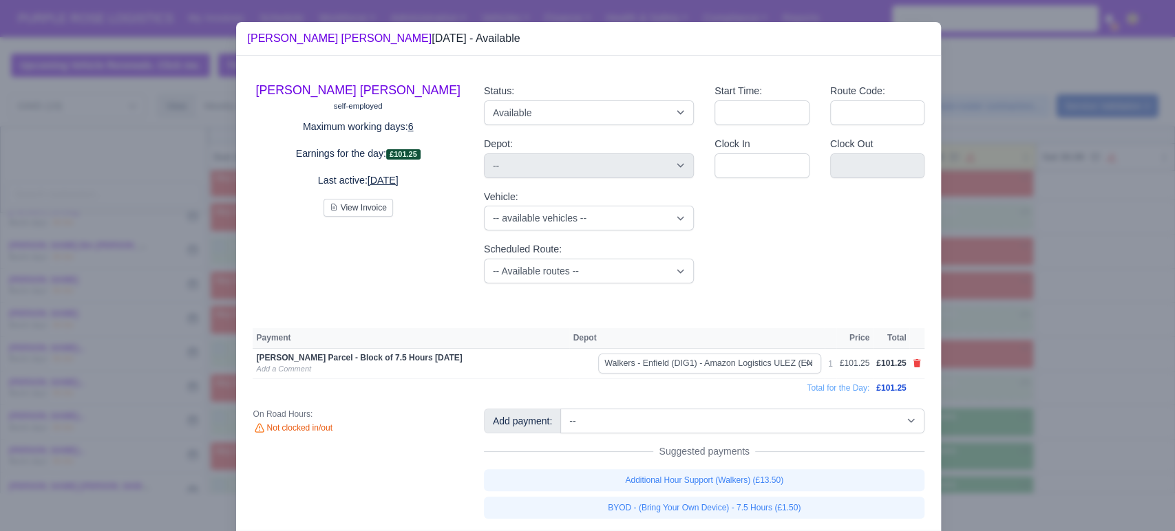
click at [714, 508] on link "BYOD - (Bring Your Own Device) - 7.5 Hours (£1.50)" at bounding box center [704, 508] width 441 height 22
select select "5"
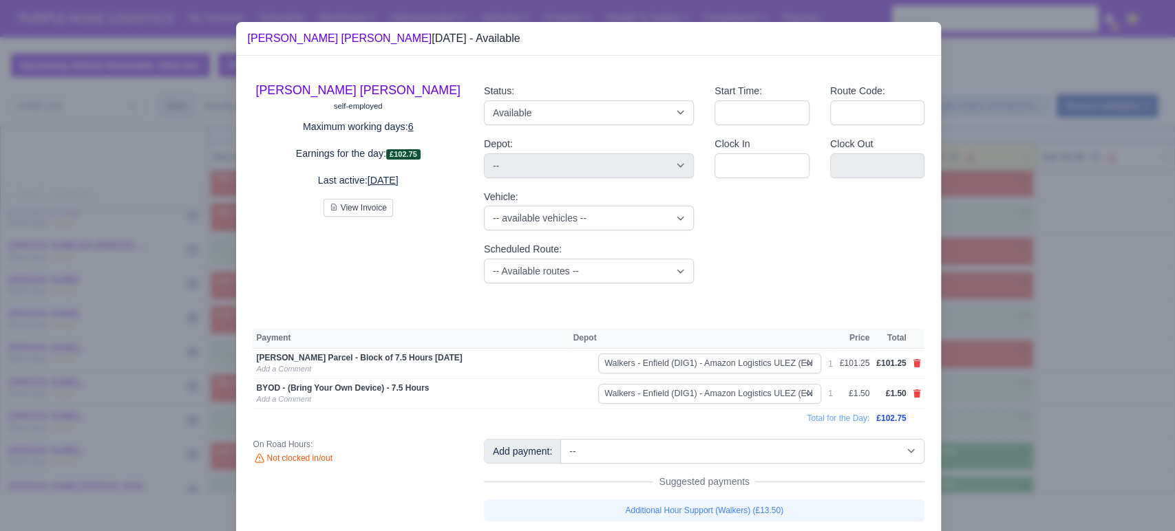
click at [758, 441] on div at bounding box center [587, 265] width 1175 height 531
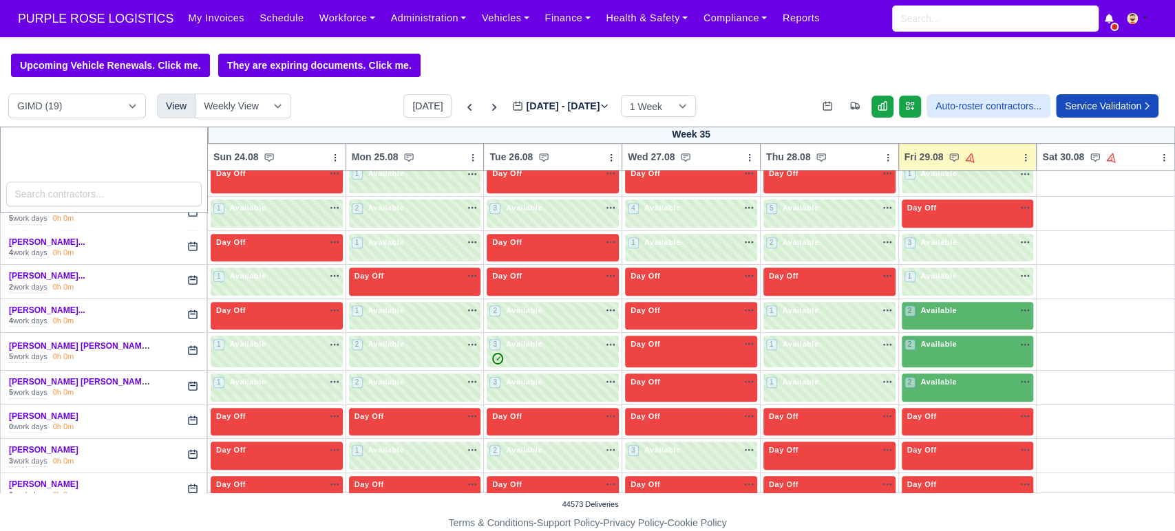
scroll to position [428, 0]
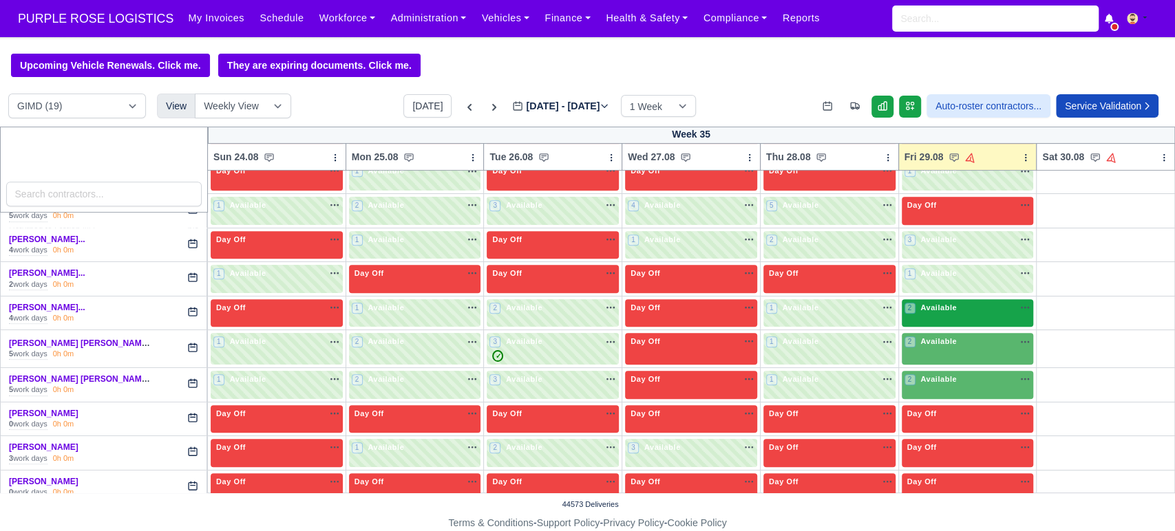
click at [758, 319] on div "2 Available" at bounding box center [967, 313] width 132 height 28
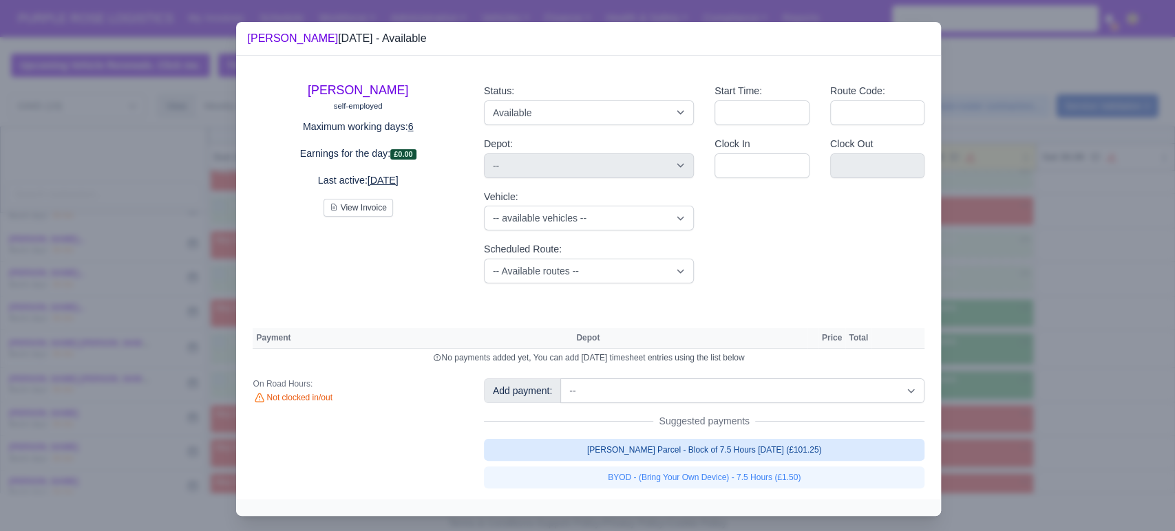
click at [608, 442] on link "[PERSON_NAME] Parcel - Block of 7.5 Hours [DATE] (£101.25)" at bounding box center [704, 450] width 441 height 22
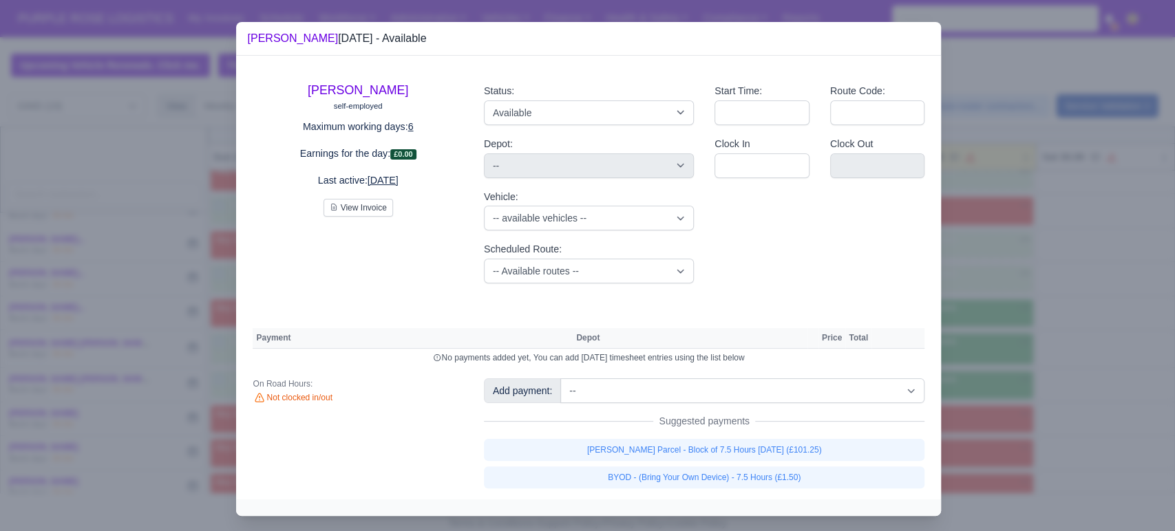
select select "5"
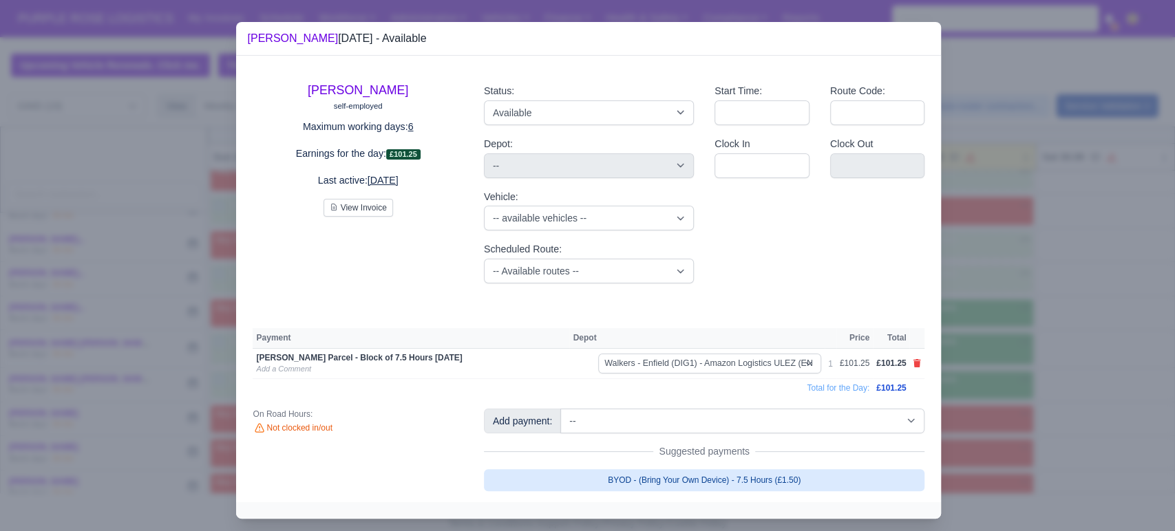
click at [615, 480] on link "BYOD - (Bring Your Own Device) - 7.5 Hours (£1.50)" at bounding box center [704, 480] width 441 height 22
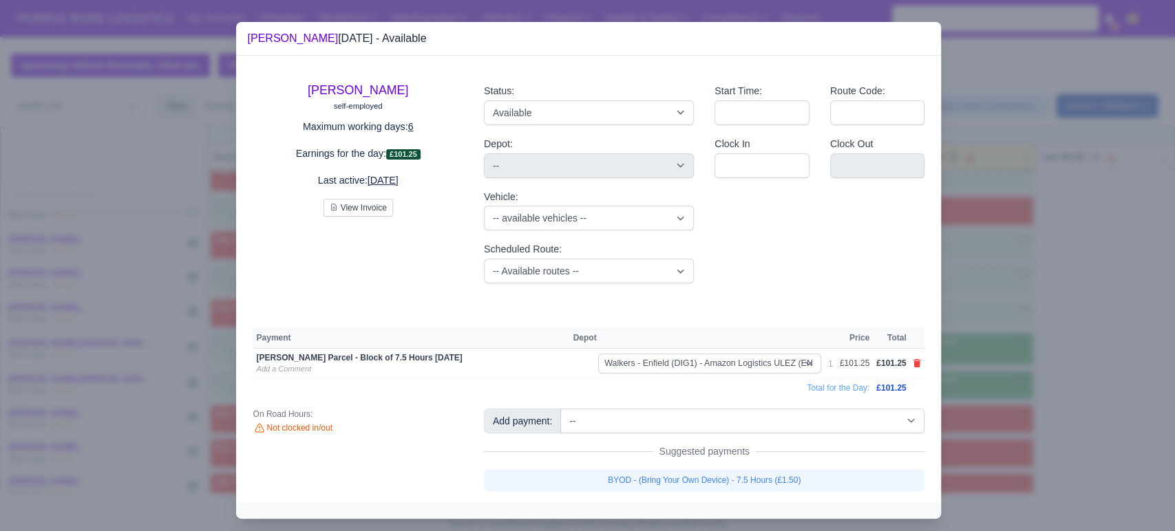
select select "5"
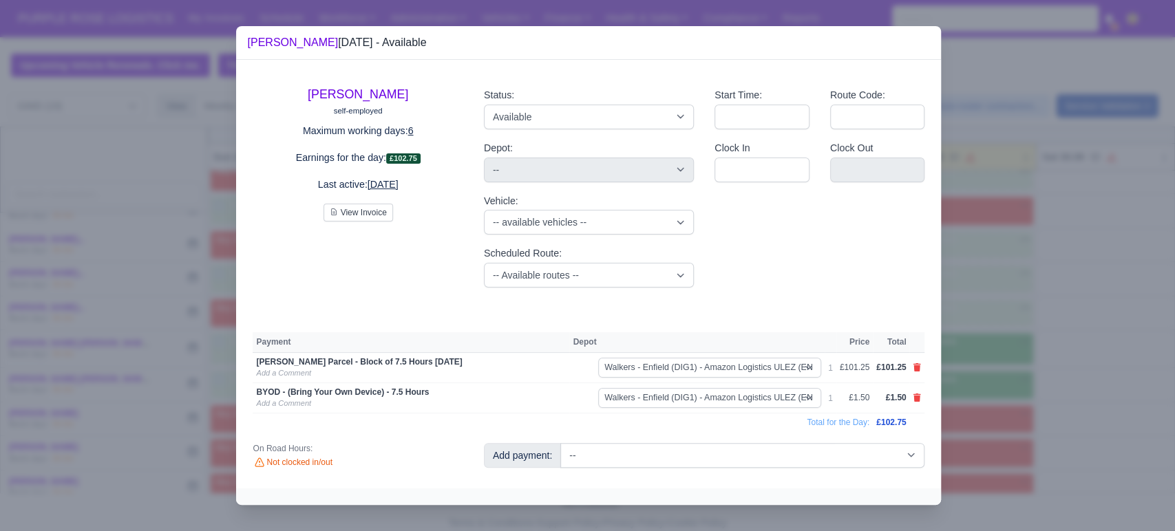
click at [758, 382] on div at bounding box center [587, 265] width 1175 height 531
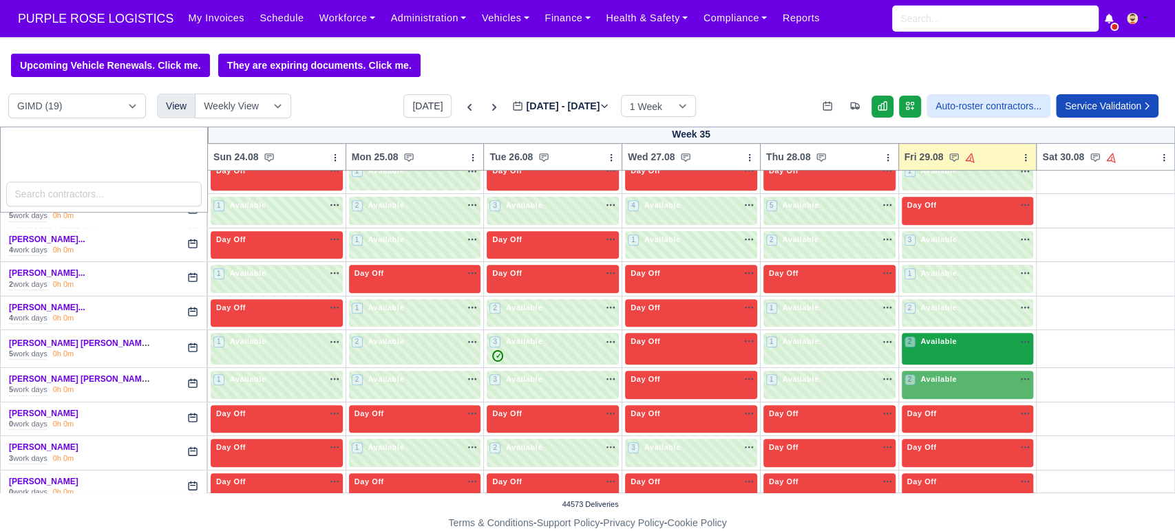
click at [758, 357] on div "2 Available" at bounding box center [967, 349] width 132 height 32
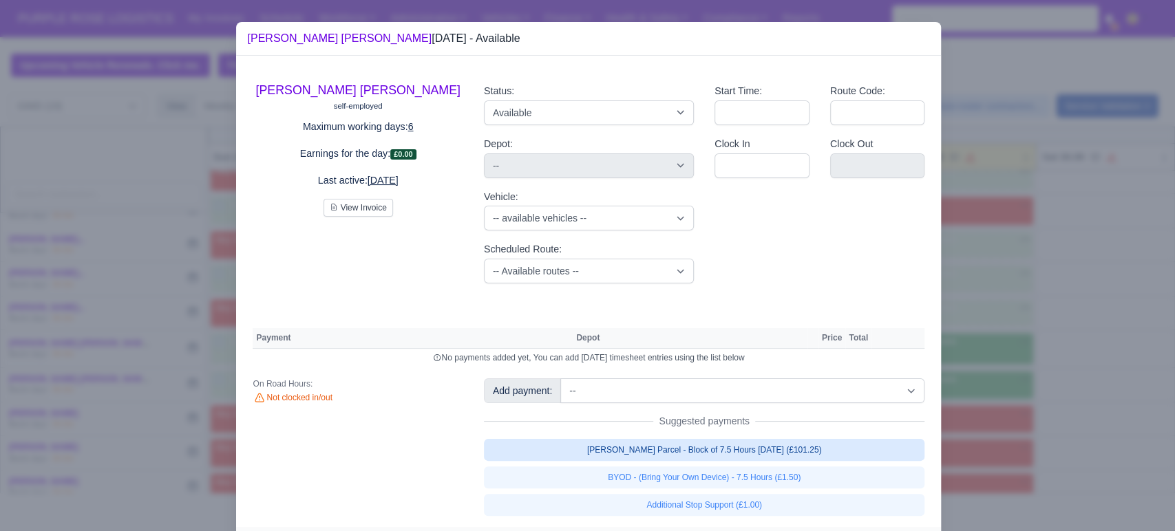
click at [728, 454] on link "[PERSON_NAME] Parcel - Block of 7.5 Hours [DATE] (£101.25)" at bounding box center [704, 450] width 441 height 22
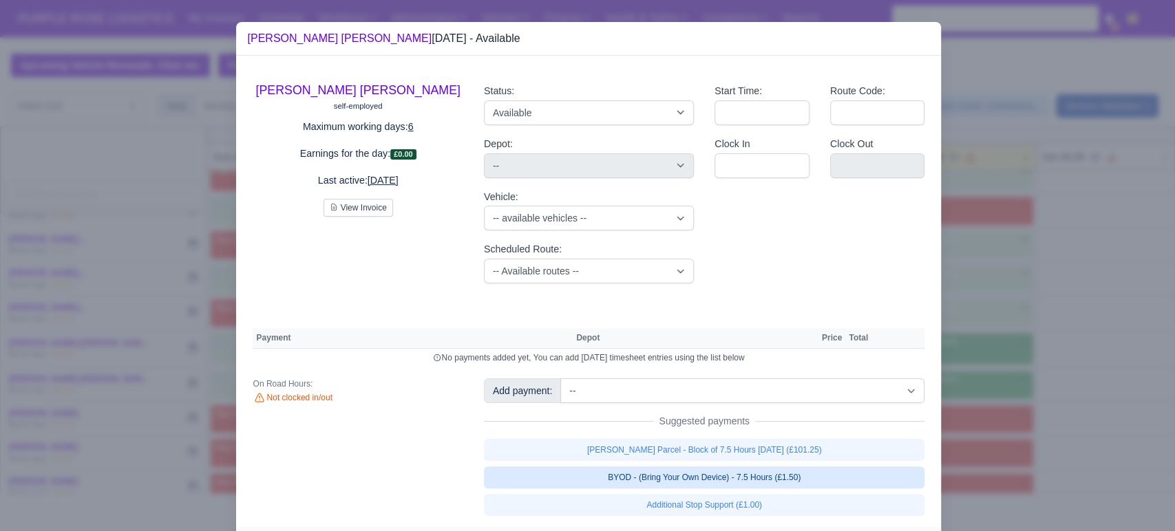
select select "5"
click at [720, 476] on div "[PERSON_NAME] Parcel - Block of 7.5 Hours [DATE] (£101.25) BYOD - (Bring Your O…" at bounding box center [704, 477] width 441 height 77
select select "5"
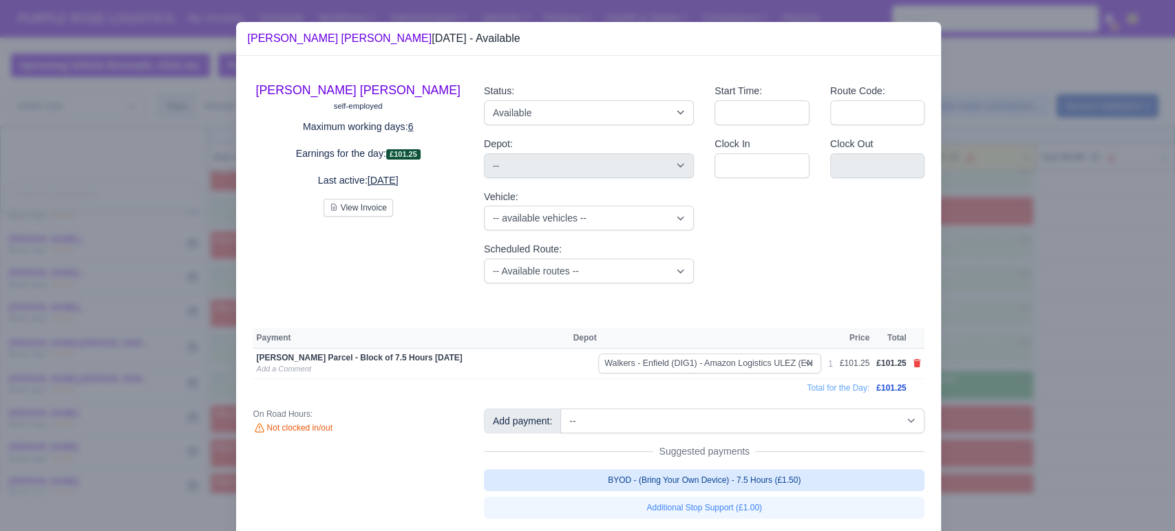
click at [758, 472] on link "BYOD - (Bring Your Own Device) - 7.5 Hours (£1.50)" at bounding box center [704, 480] width 441 height 22
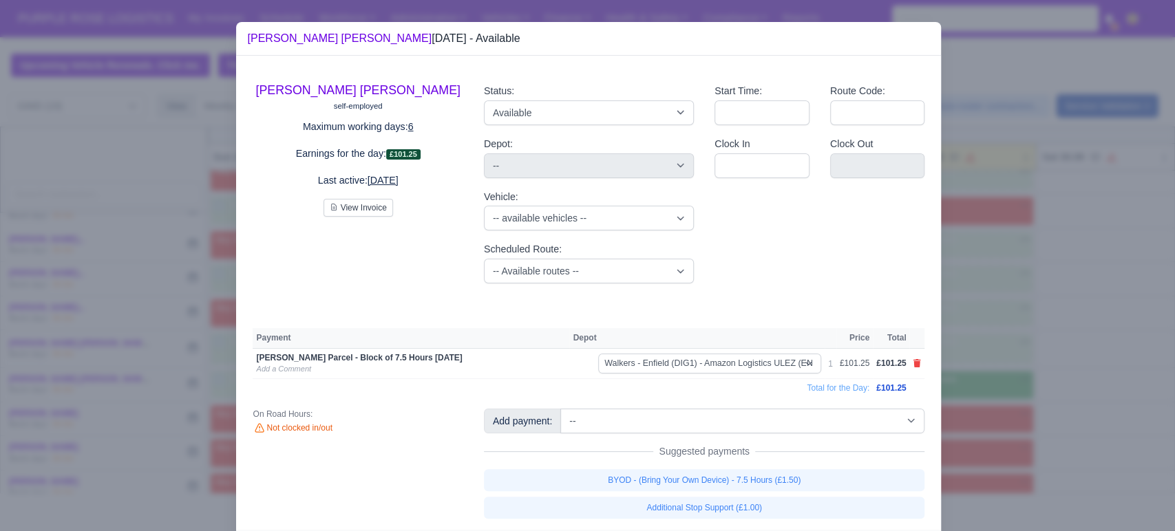
select select "5"
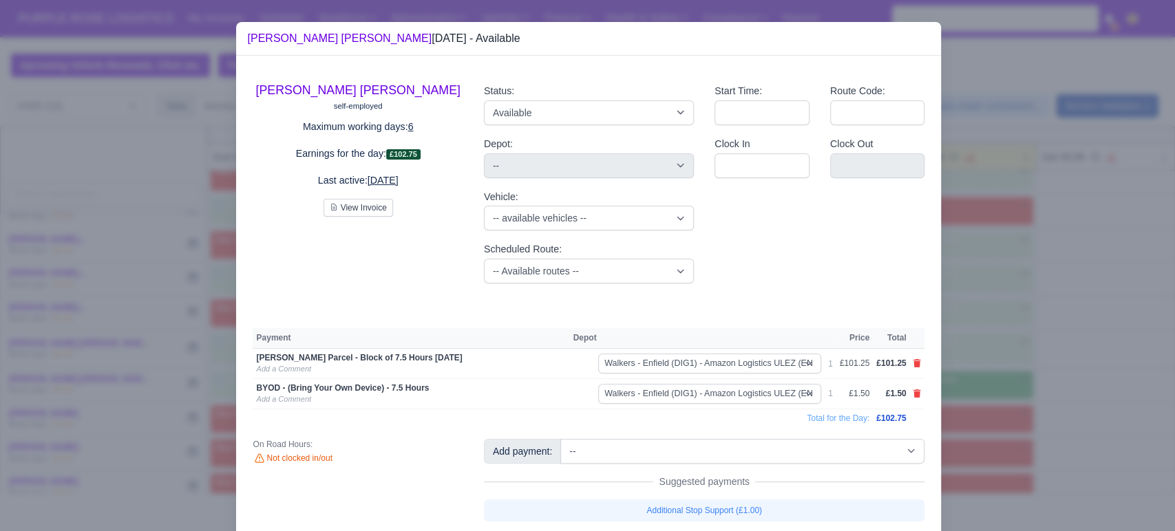
click at [758, 443] on div at bounding box center [587, 265] width 1175 height 531
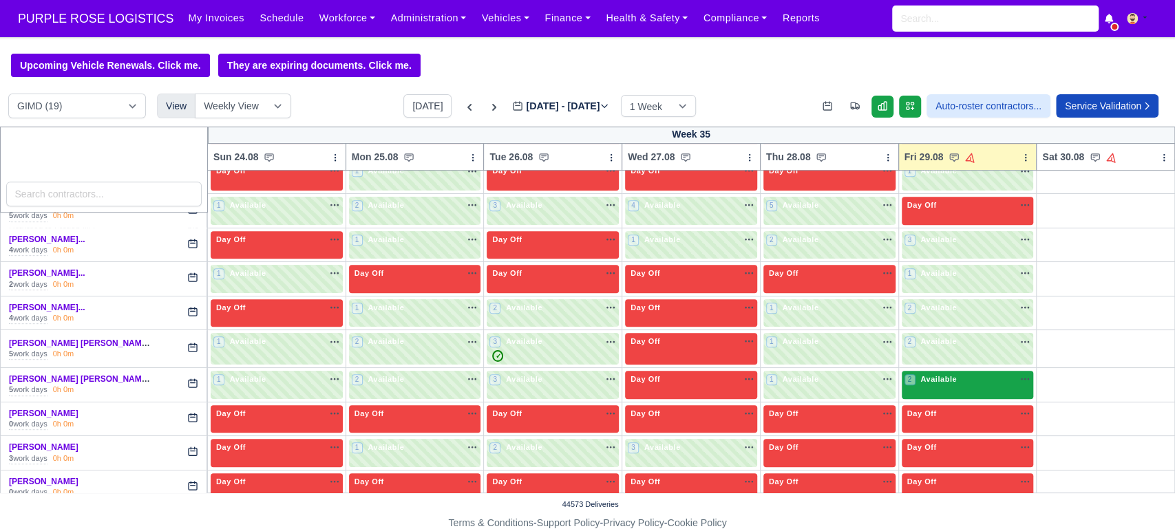
click at [758, 374] on div "2 Available na" at bounding box center [967, 380] width 127 height 12
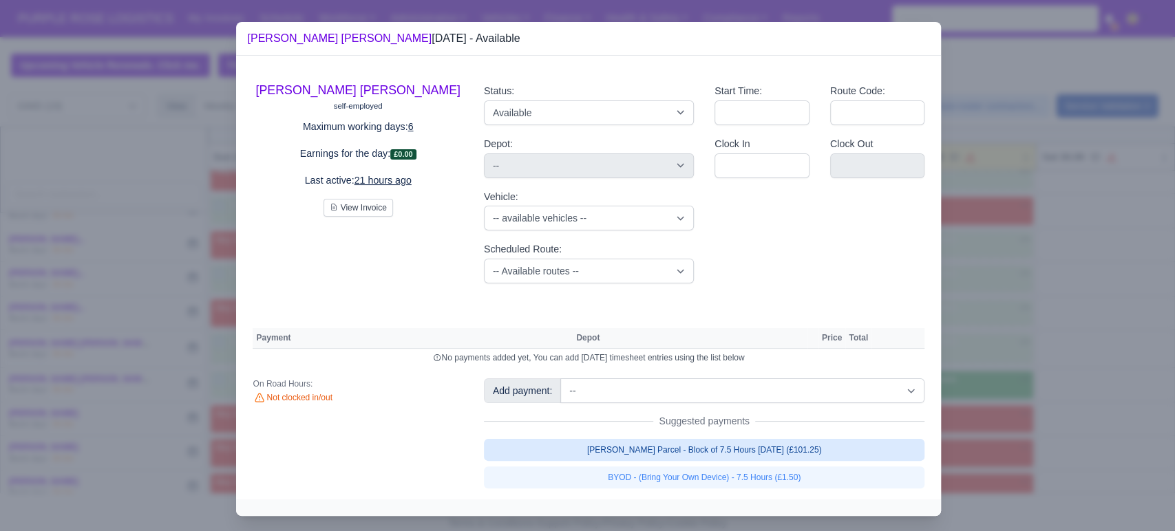
click at [712, 451] on link "[PERSON_NAME] Parcel - Block of 7.5 Hours [DATE] (£101.25)" at bounding box center [704, 450] width 441 height 22
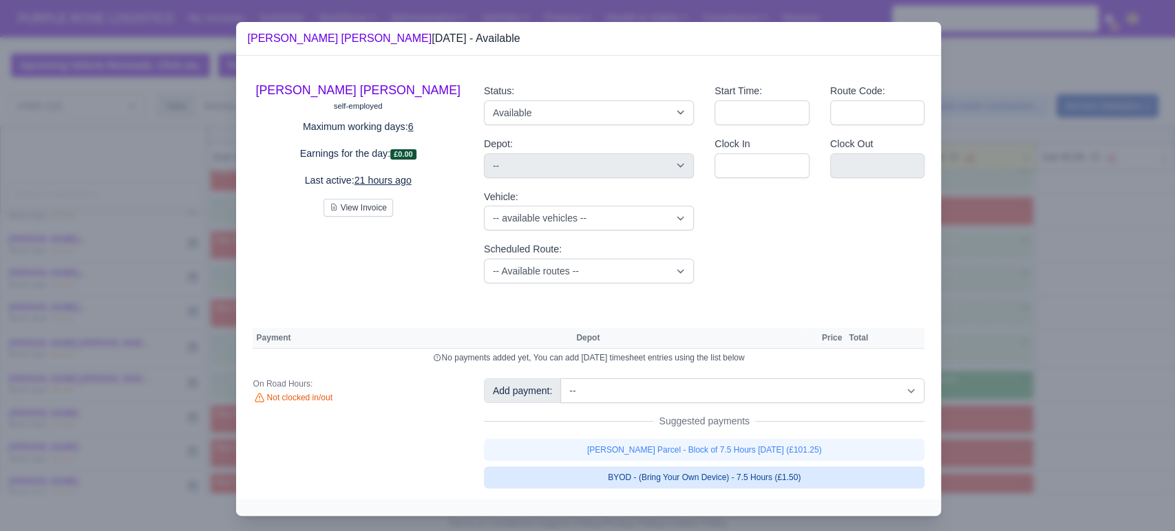
click at [687, 475] on link "BYOD - (Bring Your Own Device) - 7.5 Hours (£1.50)" at bounding box center [704, 478] width 441 height 22
select select "5"
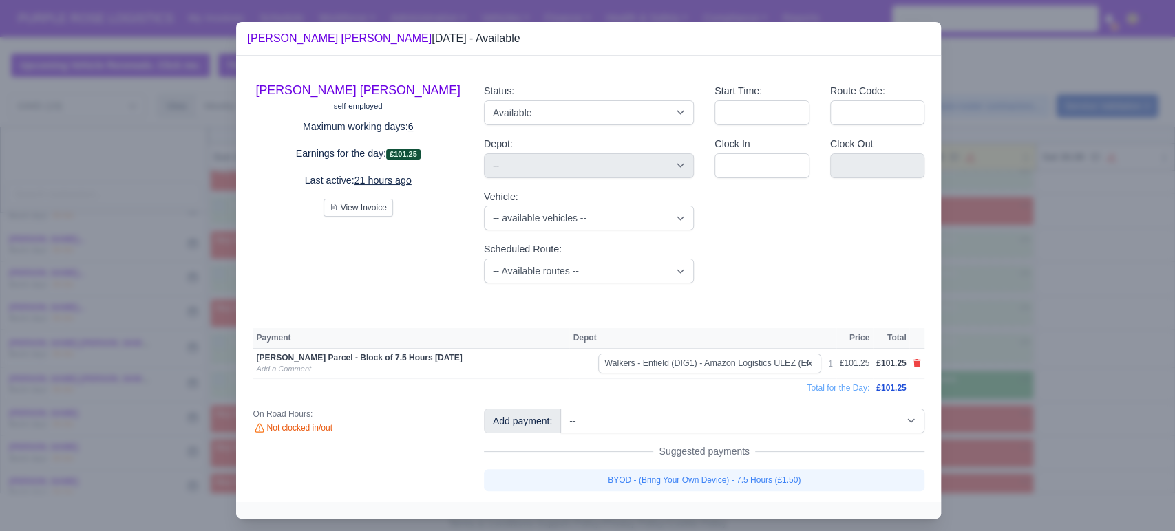
select select "5"
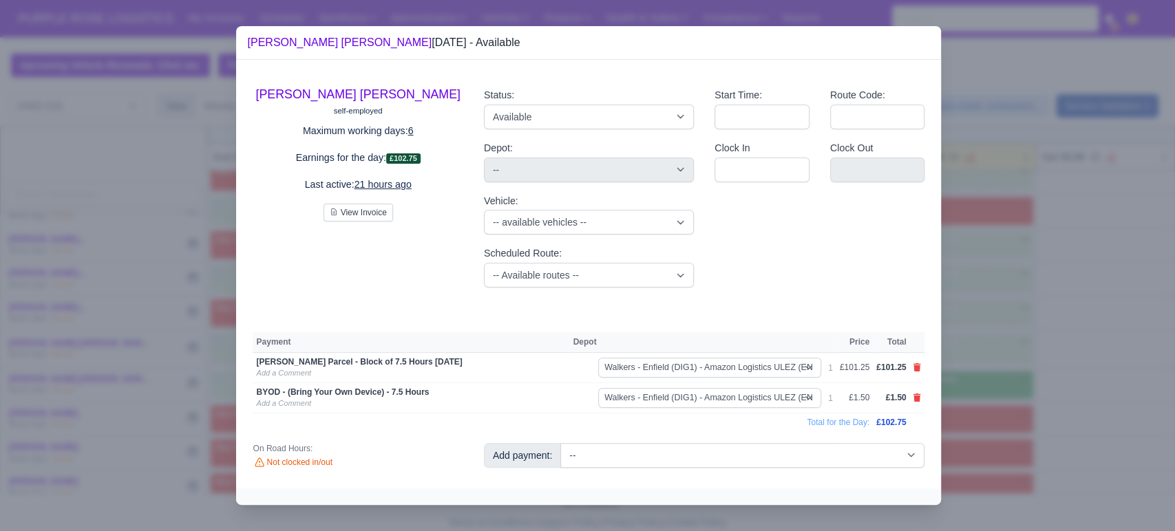
click at [758, 386] on div at bounding box center [587, 265] width 1175 height 531
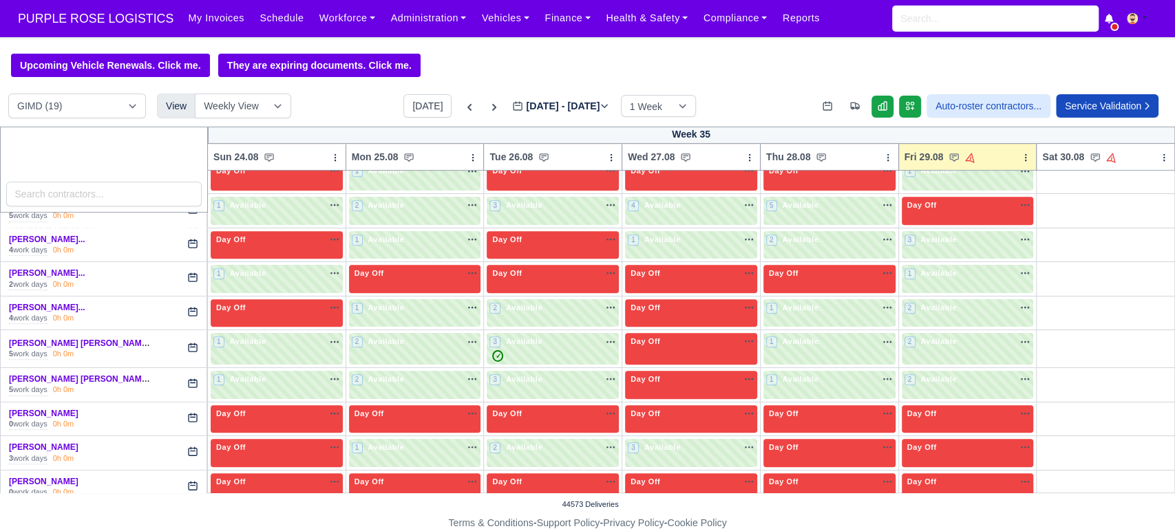
scroll to position [506, 0]
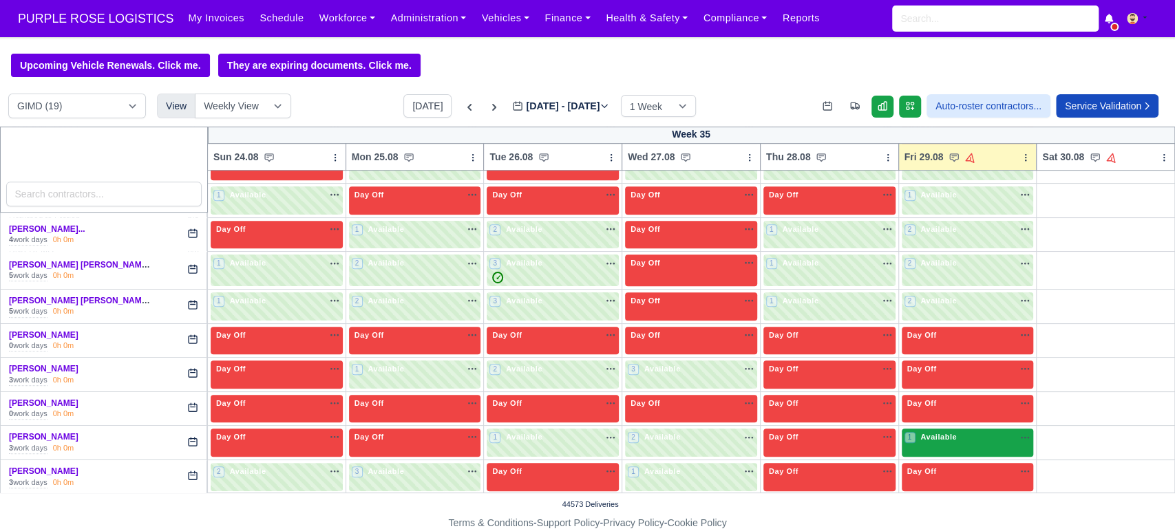
click at [758, 438] on span "Available" at bounding box center [938, 437] width 42 height 10
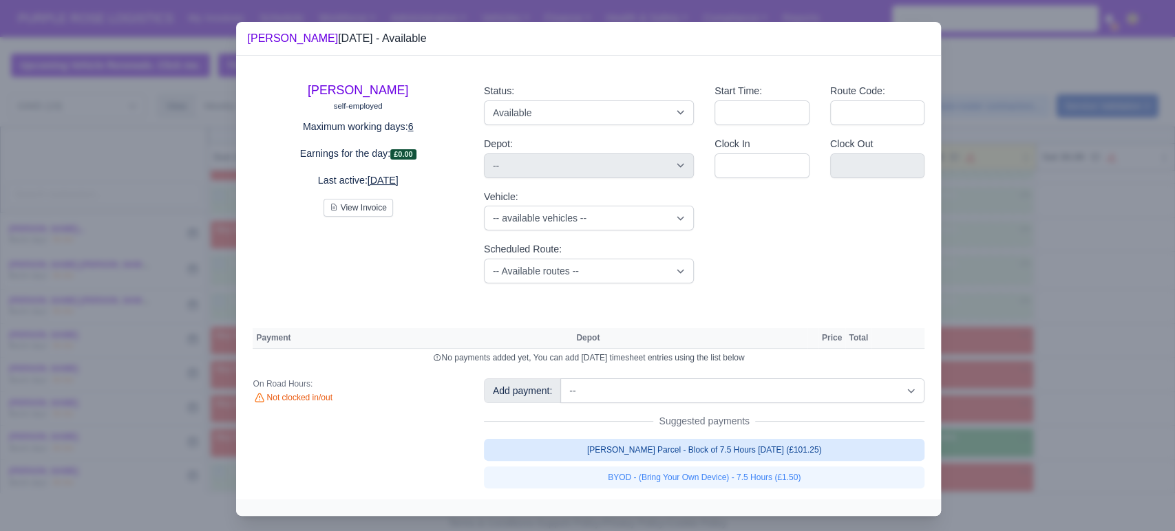
click at [665, 449] on link "[PERSON_NAME] Parcel - Block of 7.5 Hours [DATE] (£101.25)" at bounding box center [704, 450] width 441 height 22
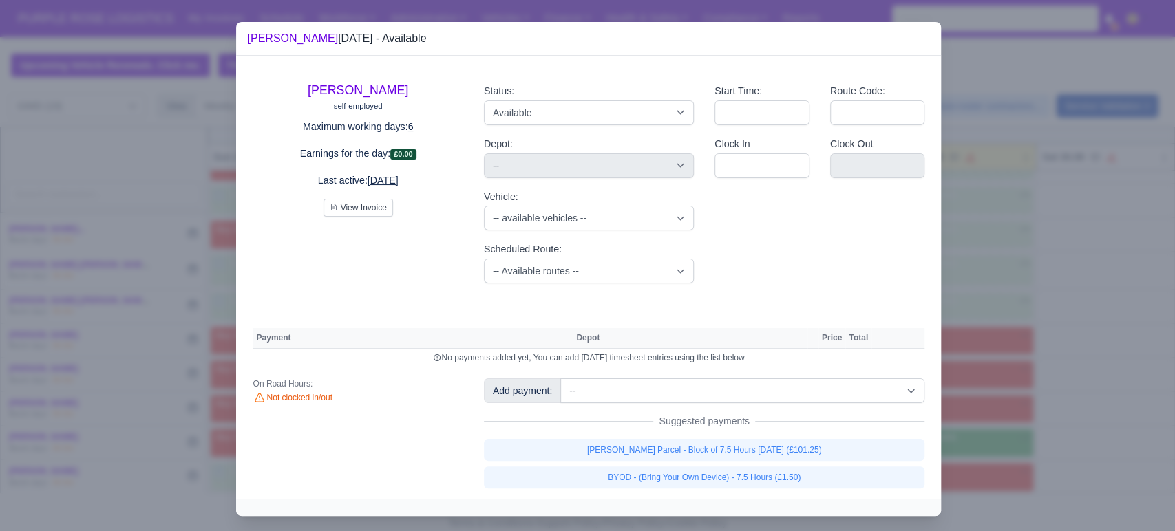
select select "5"
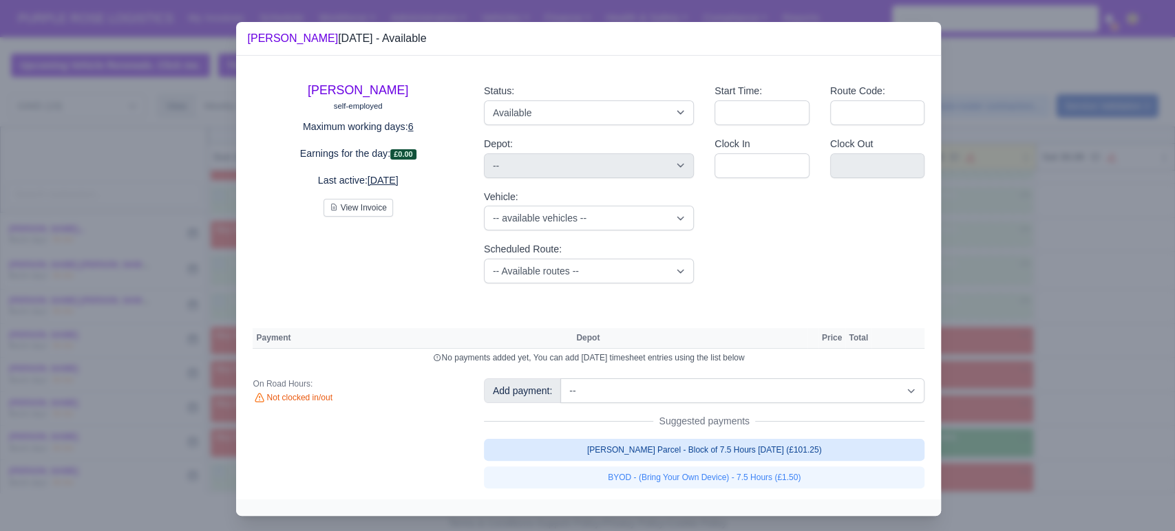
select select "5"
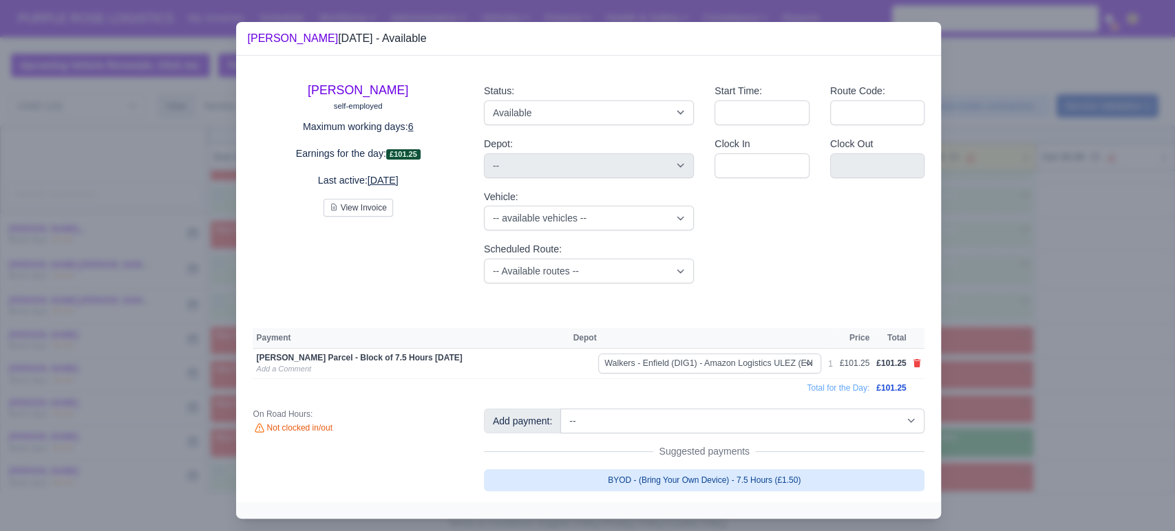
click at [663, 483] on link "BYOD - (Bring Your Own Device) - 7.5 Hours (£1.50)" at bounding box center [704, 480] width 441 height 22
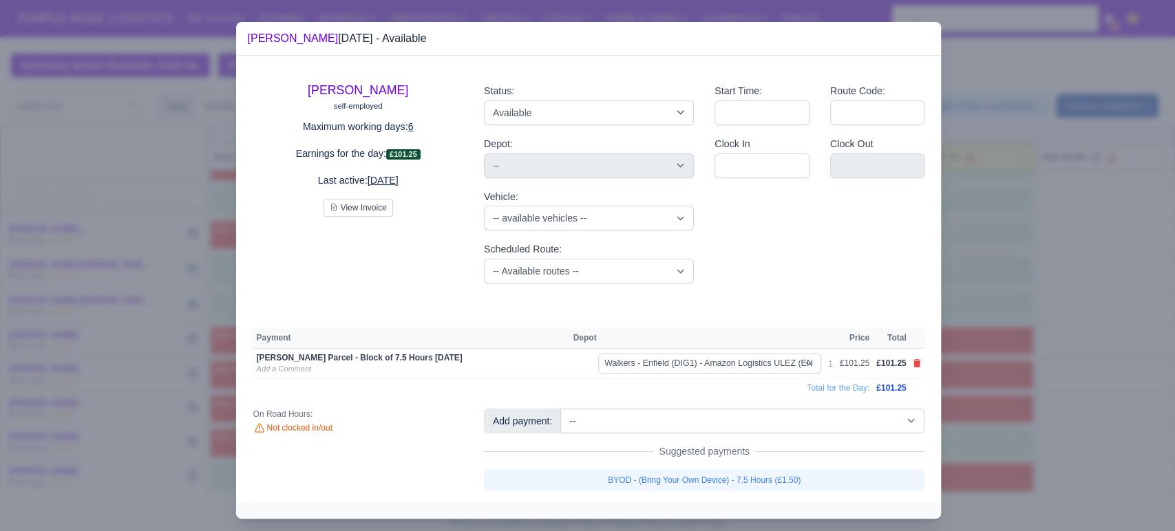
select select "5"
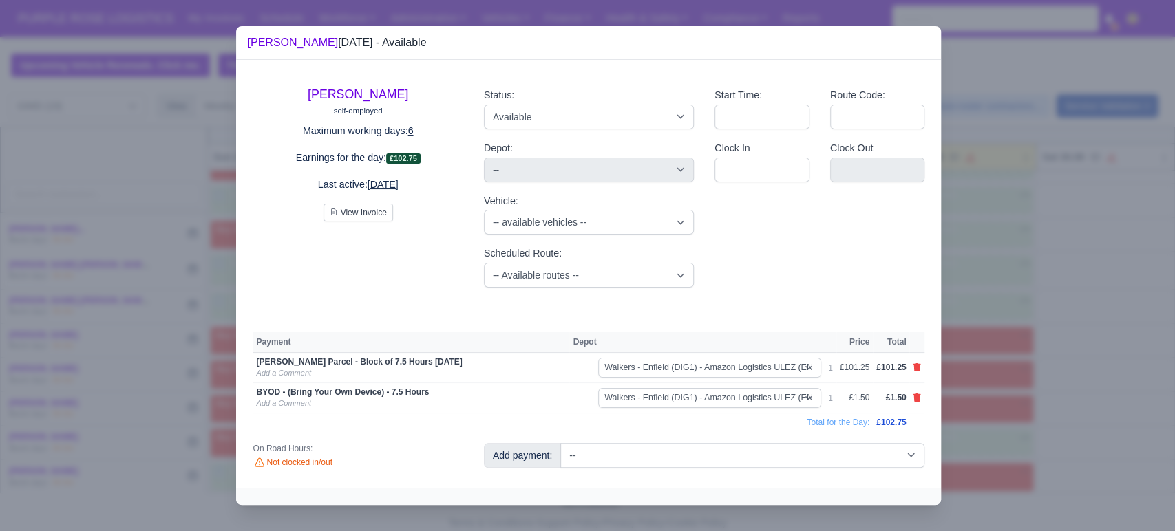
click at [758, 421] on div at bounding box center [587, 265] width 1175 height 531
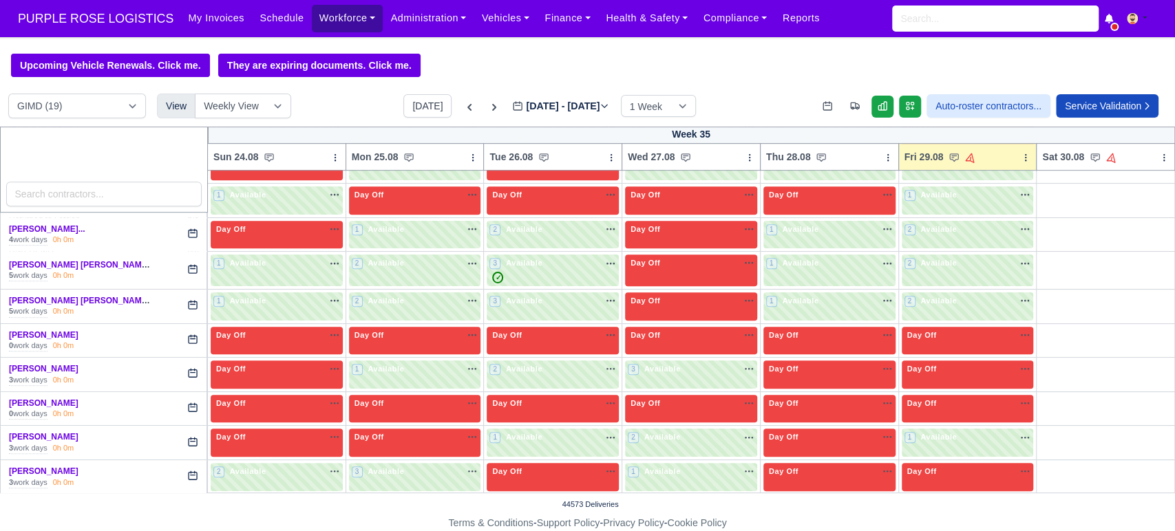
click at [325, 15] on link "Workforce" at bounding box center [348, 18] width 72 height 27
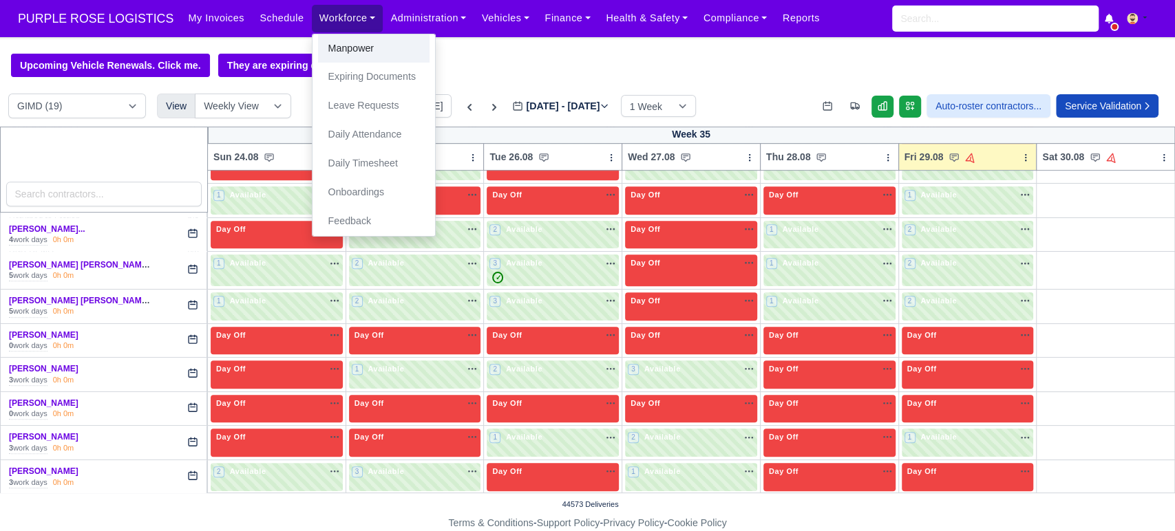
click at [319, 50] on link "Manpower" at bounding box center [373, 48] width 111 height 29
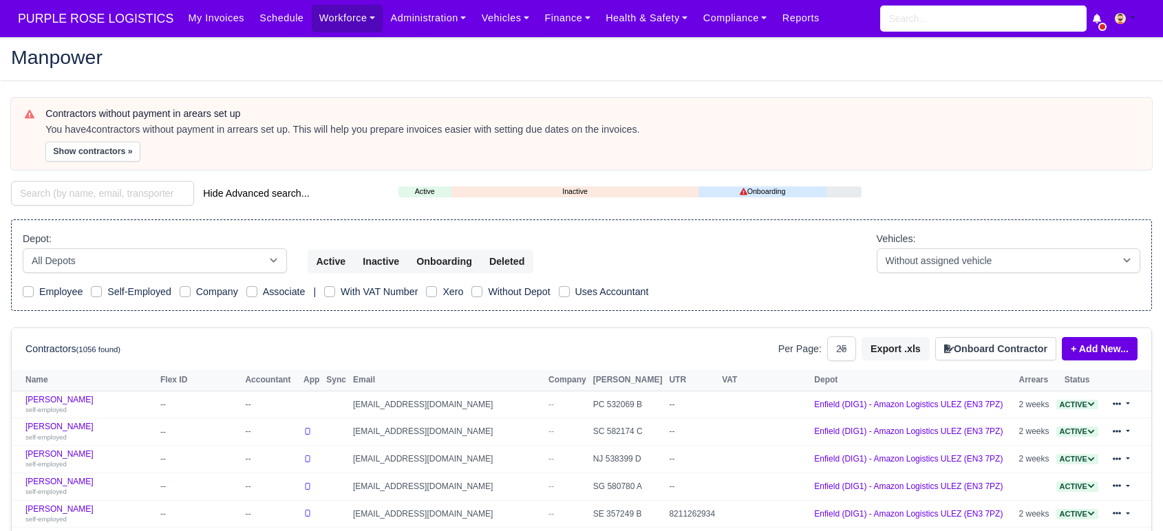
select select "25"
click at [153, 197] on input "search" at bounding box center [102, 193] width 183 height 25
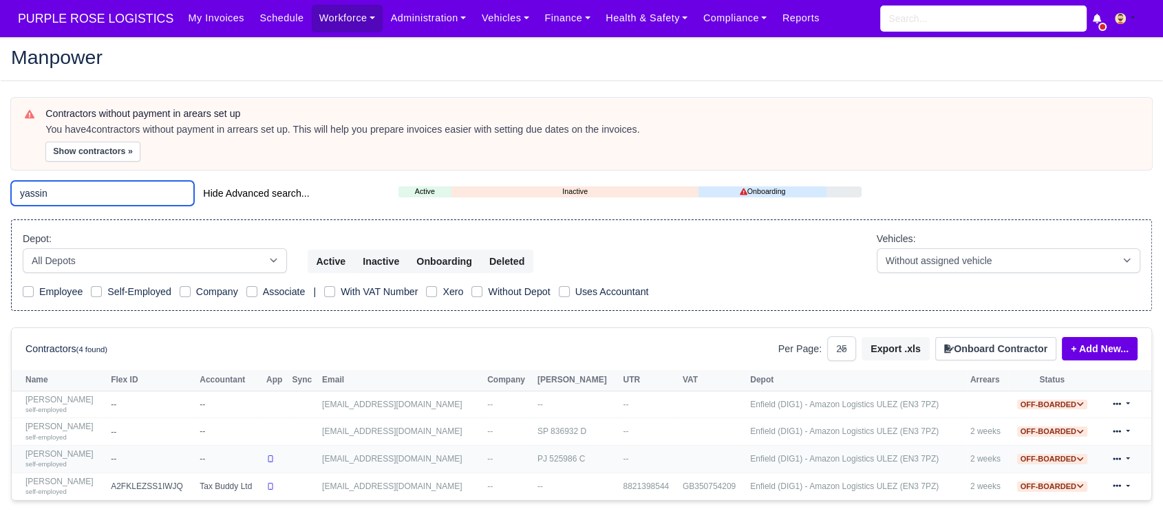
type input "yassin"
click at [83, 455] on link "Yassin Hassan Ali self-employed" at bounding box center [64, 459] width 78 height 20
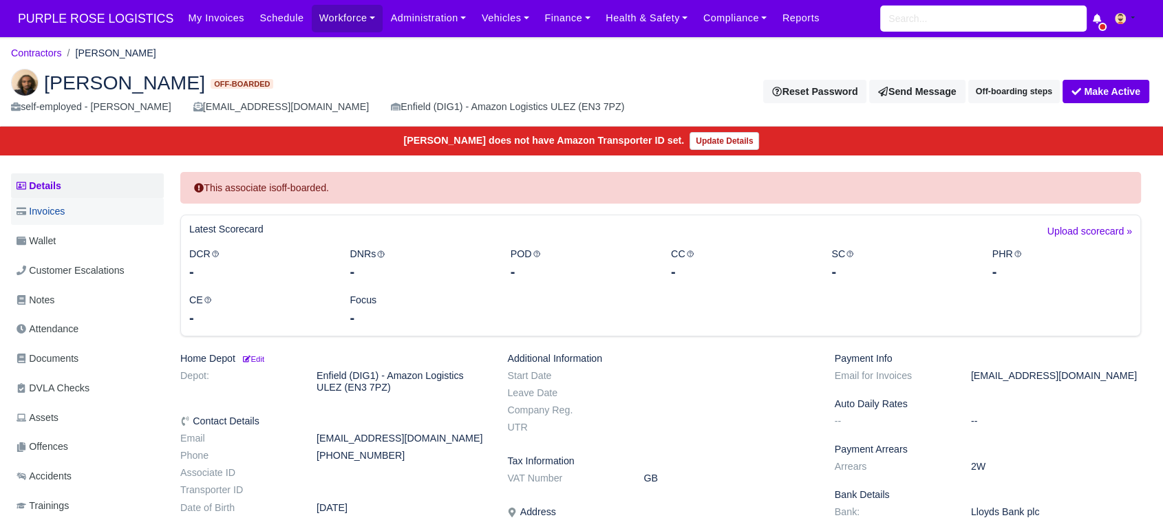
click at [56, 216] on span "Invoices" at bounding box center [41, 212] width 48 height 16
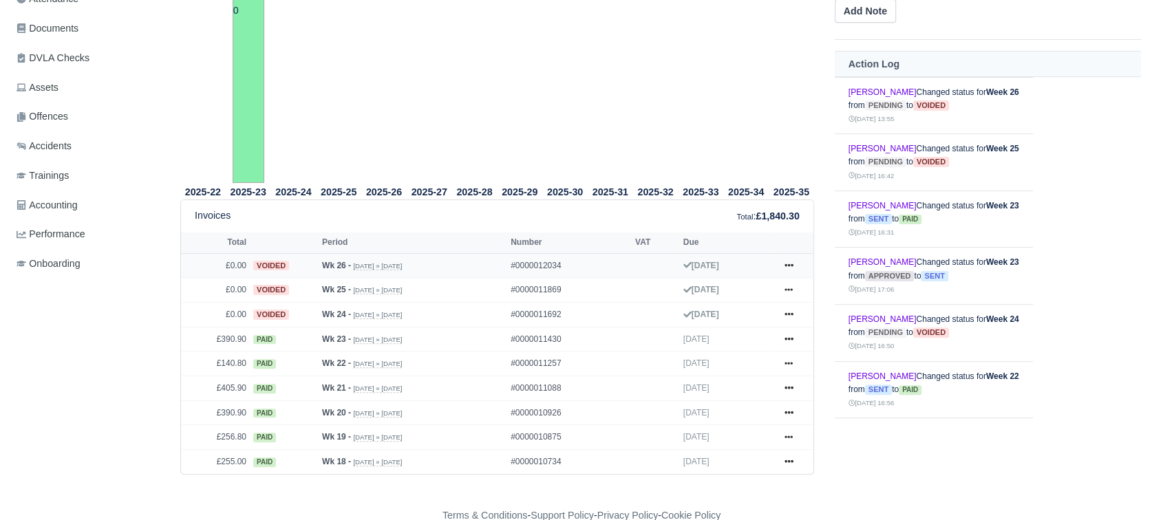
scroll to position [192, 0]
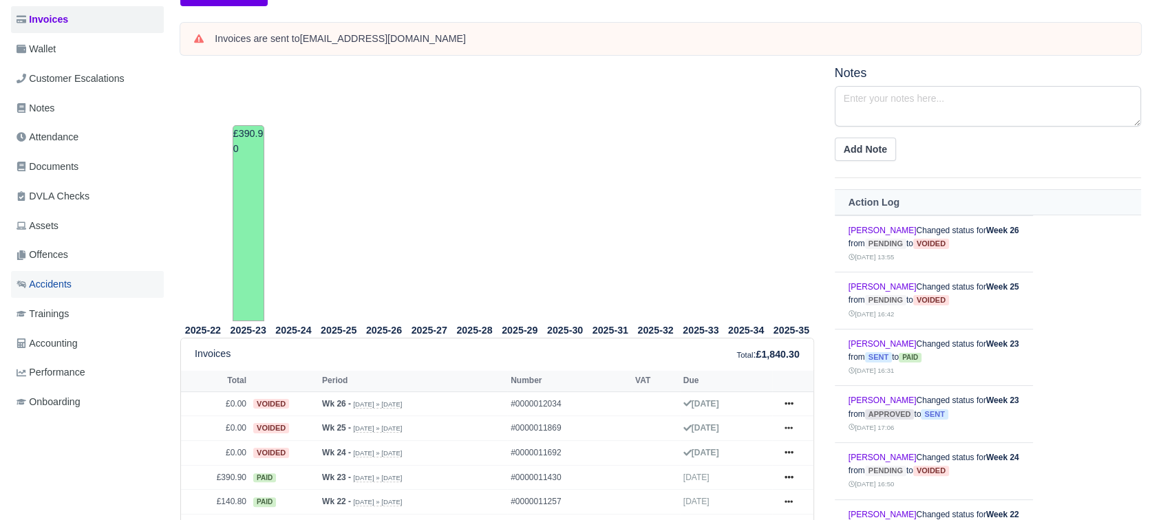
click at [78, 285] on link "Accidents" at bounding box center [87, 284] width 153 height 27
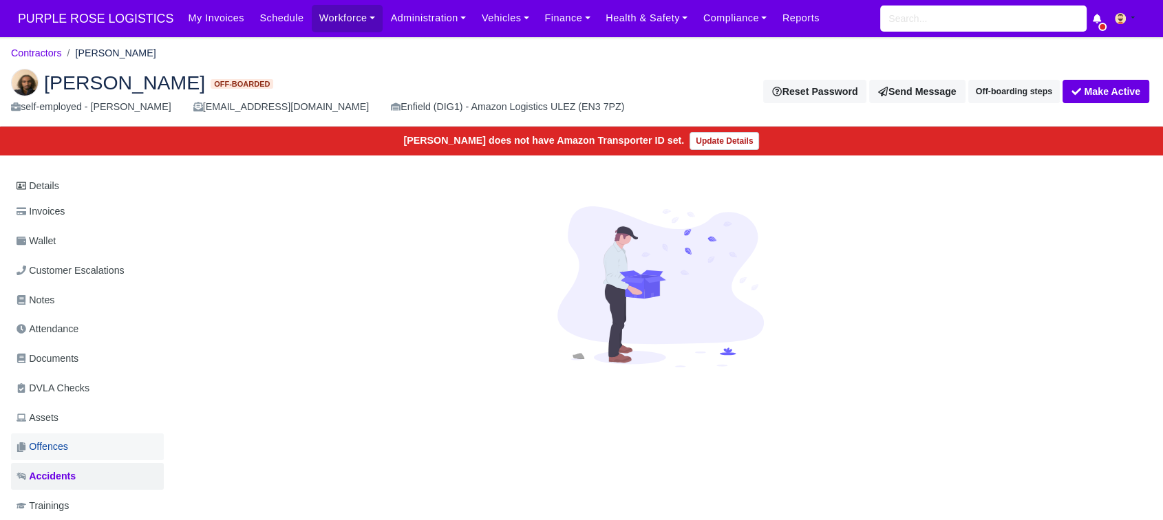
click at [100, 441] on link "Offences" at bounding box center [87, 446] width 153 height 27
click at [17, 83] on img at bounding box center [25, 83] width 28 height 28
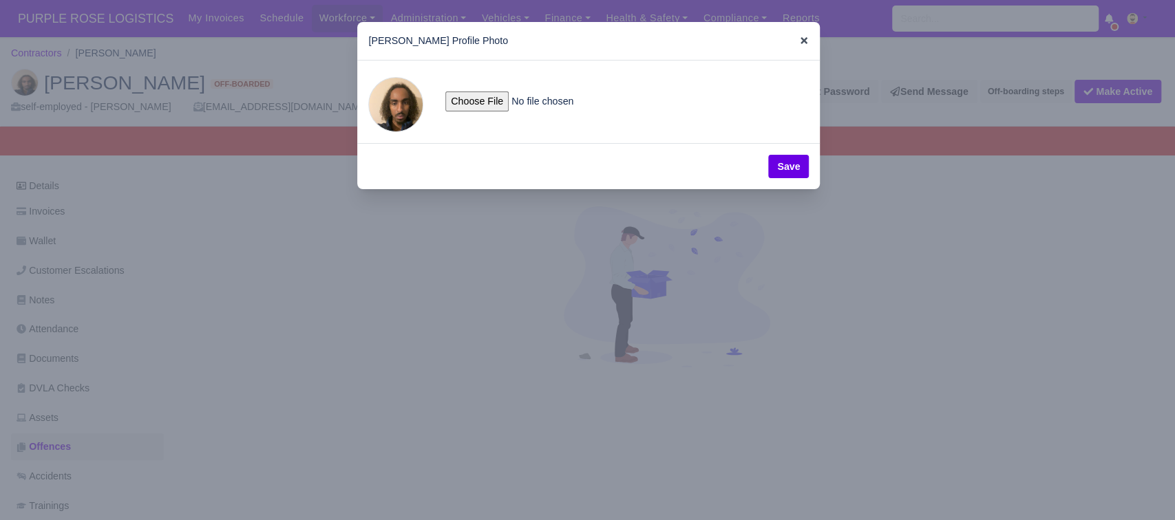
click at [800, 41] on icon at bounding box center [804, 41] width 10 height 10
